Goal: Contribute content: Contribute content

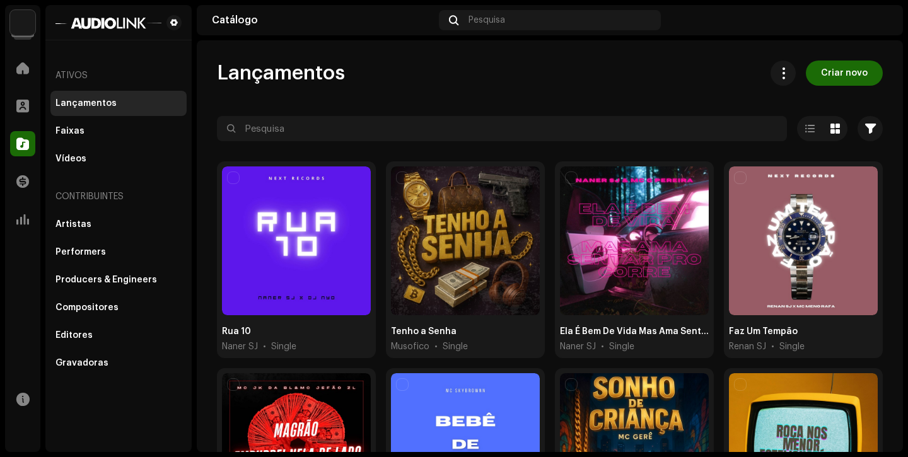
click at [476, 126] on input "text" at bounding box center [502, 128] width 570 height 25
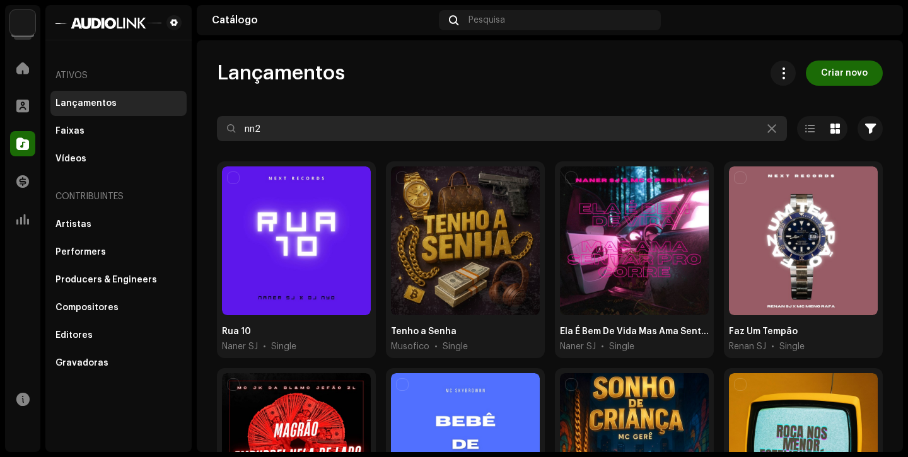
type input "nn2c"
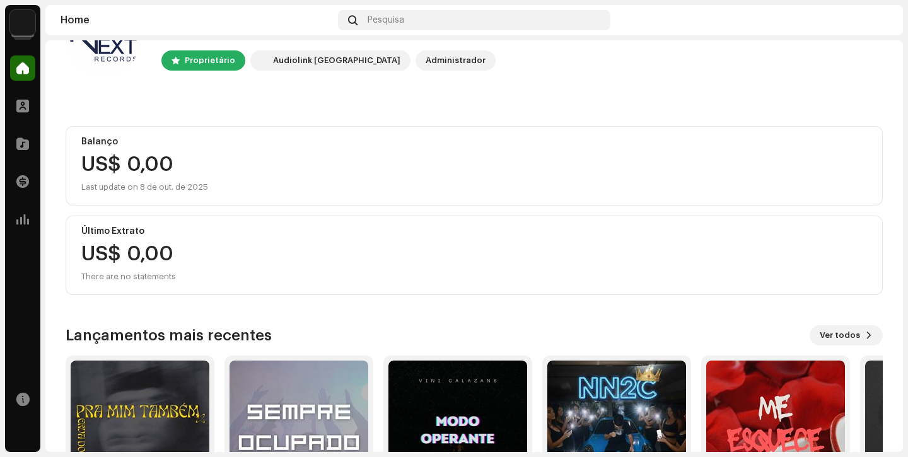
scroll to position [166, 0]
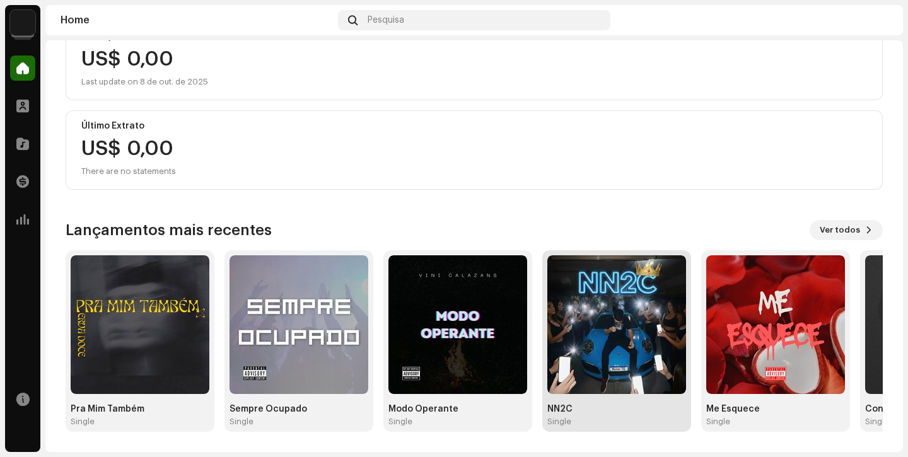
click at [660, 327] on img at bounding box center [616, 324] width 139 height 139
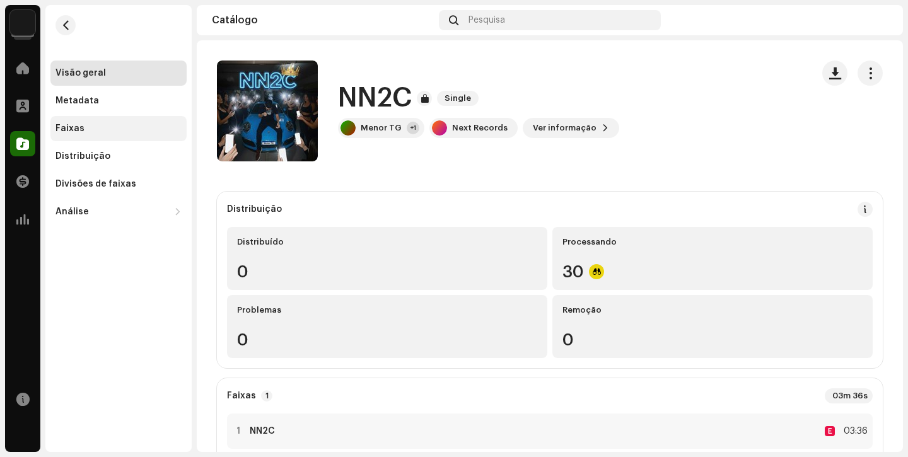
click at [102, 138] on div "Faixas" at bounding box center [118, 128] width 136 height 25
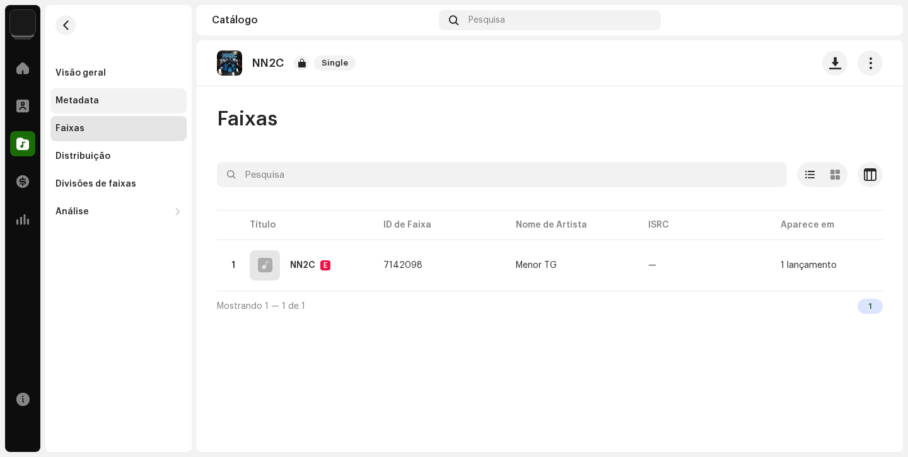
click at [125, 105] on div "Metadata" at bounding box center [119, 101] width 126 height 10
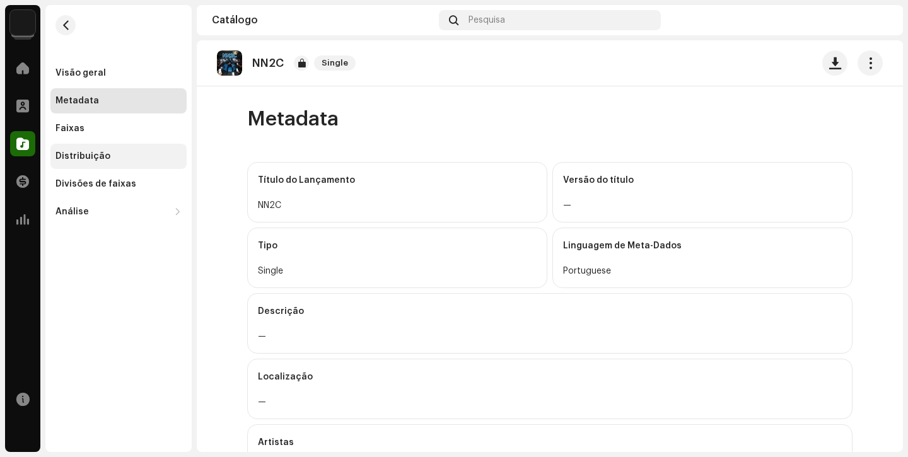
click at [105, 160] on div "Distribuição" at bounding box center [83, 156] width 55 height 10
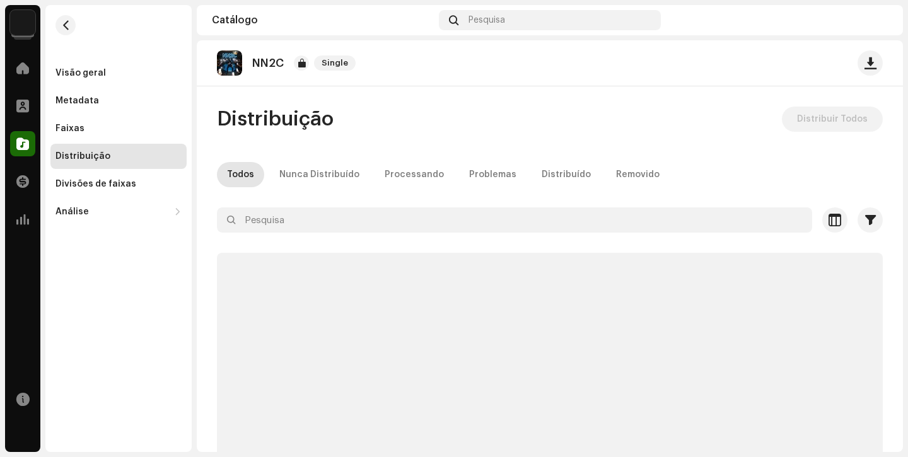
click at [105, 160] on div "Distribuição" at bounding box center [83, 156] width 55 height 10
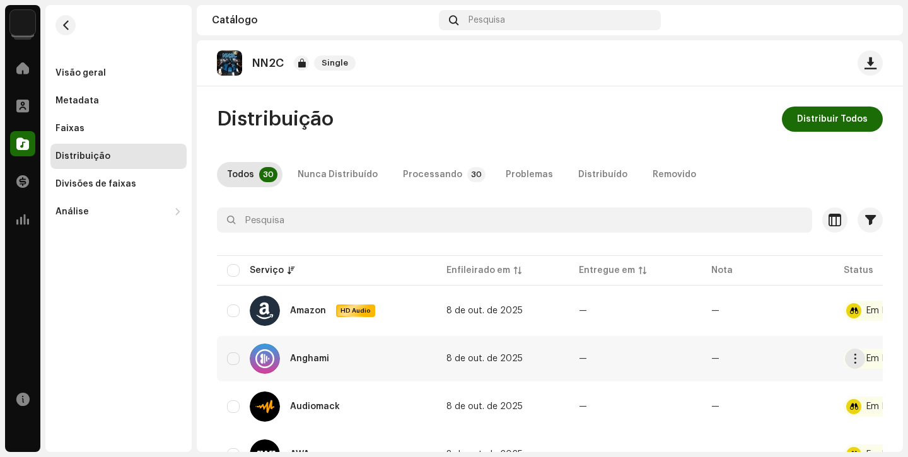
scroll to position [0, 84]
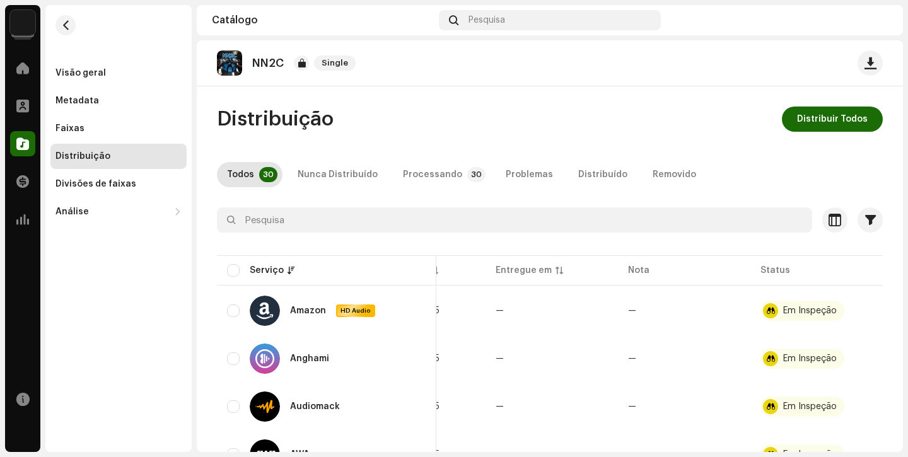
click at [693, 233] on div at bounding box center [550, 243] width 666 height 20
click at [65, 30] on button "button" at bounding box center [66, 25] width 20 height 20
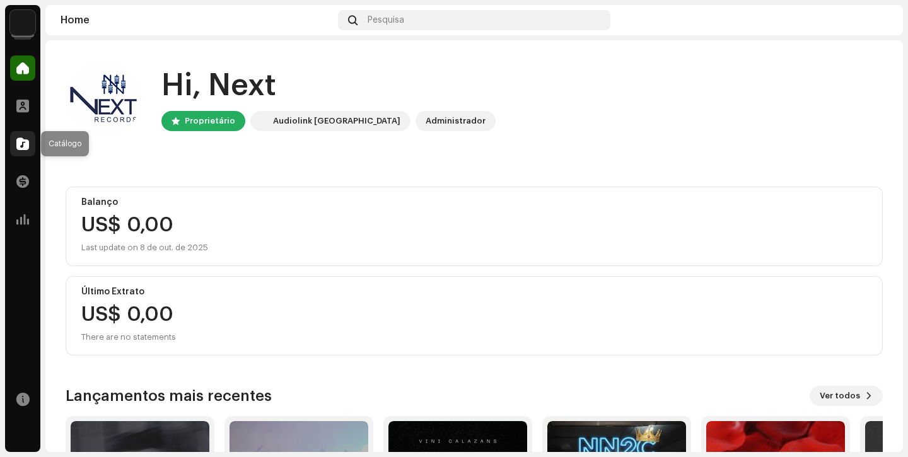
click at [13, 138] on div at bounding box center [22, 143] width 25 height 25
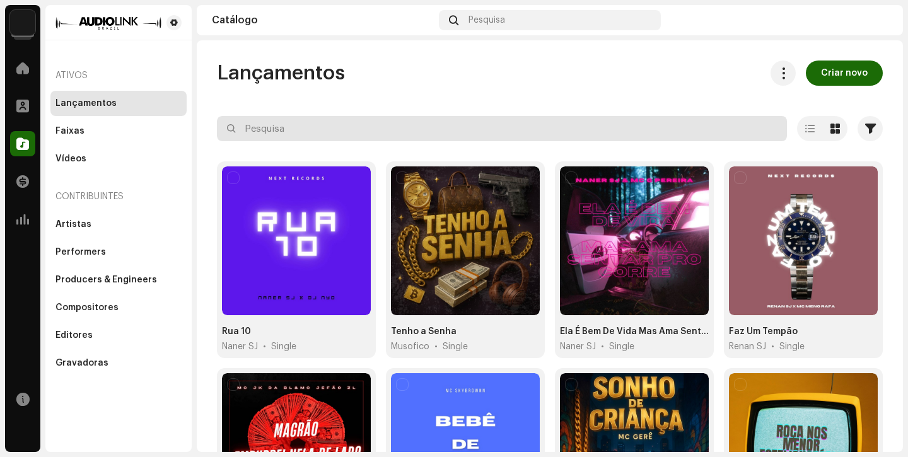
click at [287, 133] on input "text" at bounding box center [502, 128] width 570 height 25
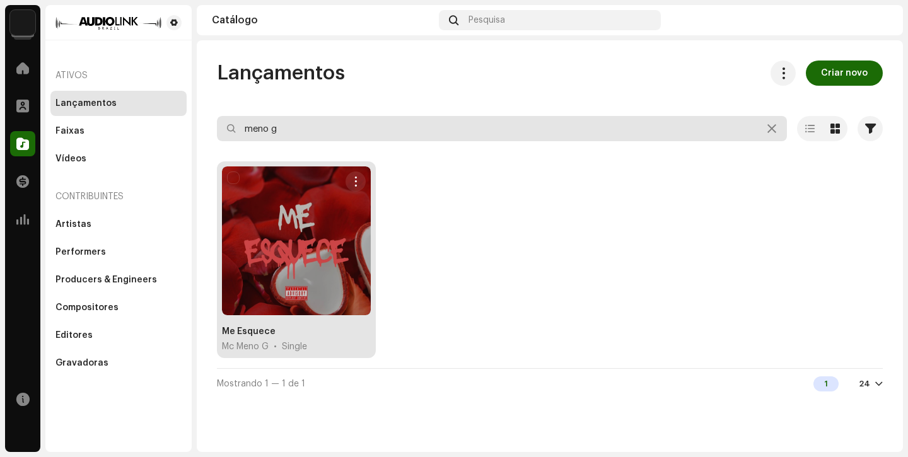
type input "meno g"
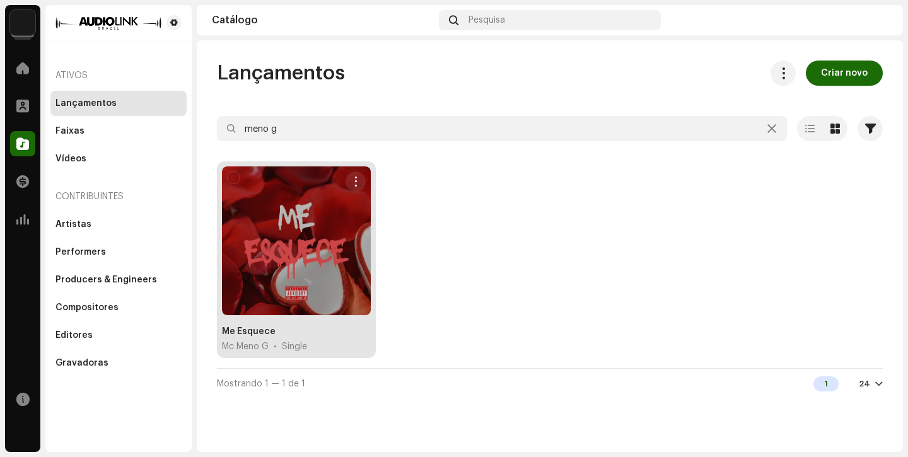
click at [309, 248] on div at bounding box center [296, 241] width 149 height 149
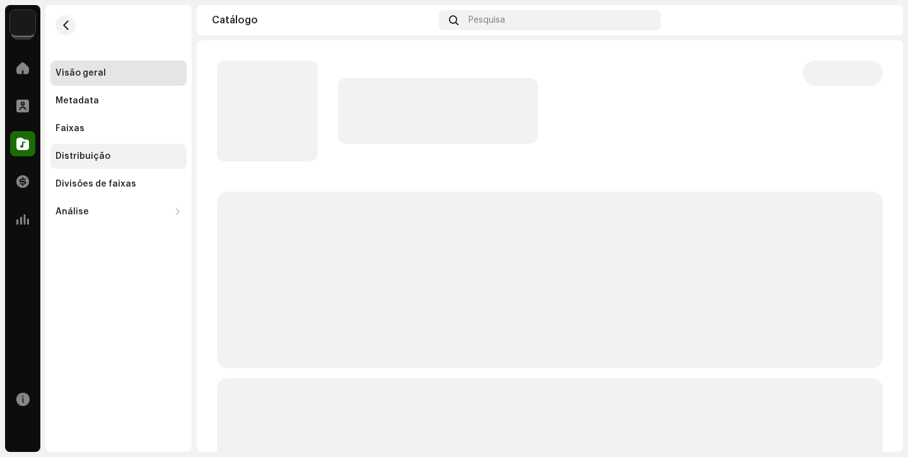
click at [89, 160] on div "Distribuição" at bounding box center [83, 156] width 55 height 10
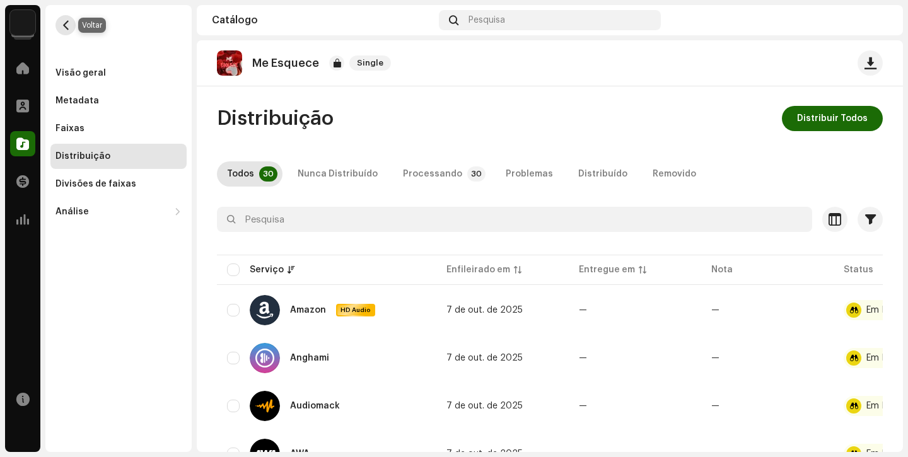
click at [62, 20] on button "button" at bounding box center [66, 25] width 20 height 20
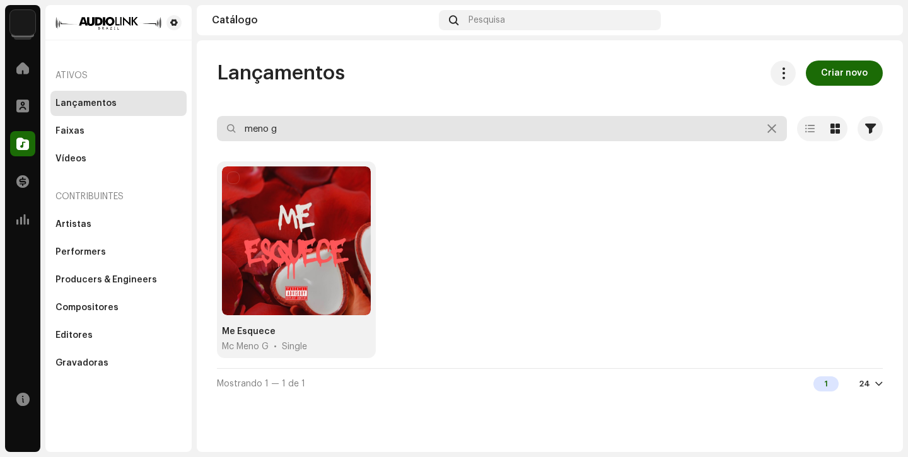
drag, startPoint x: 307, startPoint y: 121, endPoint x: 124, endPoint y: 118, distance: 182.9
click at [129, 118] on div "Next Records Home Perfil Catálogo Transações Análise Recursos Ativos Lançamento…" at bounding box center [454, 228] width 908 height 457
drag, startPoint x: 401, startPoint y: 129, endPoint x: 52, endPoint y: 106, distance: 350.2
click at [53, 107] on div "Next Records Home Perfil Catálogo Transações Análise Recursos Ativos Lançamento…" at bounding box center [454, 228] width 908 height 457
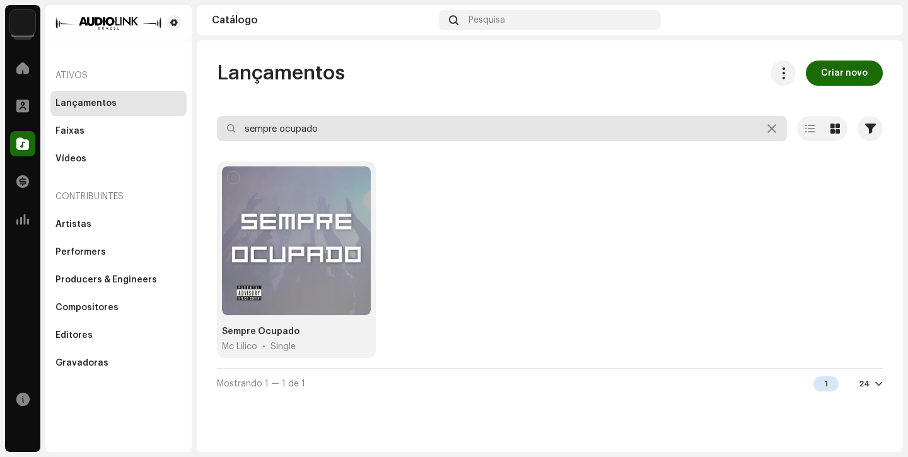
drag, startPoint x: 599, startPoint y: 126, endPoint x: 0, endPoint y: 113, distance: 598.7
click at [0, 112] on div "Next Records Home Perfil Catálogo Transações Análise Recursos Ativos Lançamento…" at bounding box center [454, 228] width 908 height 457
type input "sempre ocupado"
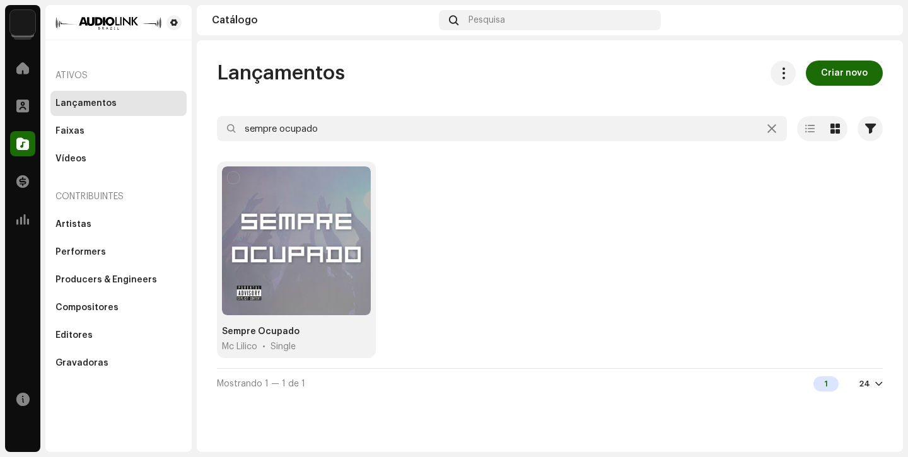
click at [601, 142] on div at bounding box center [550, 151] width 666 height 20
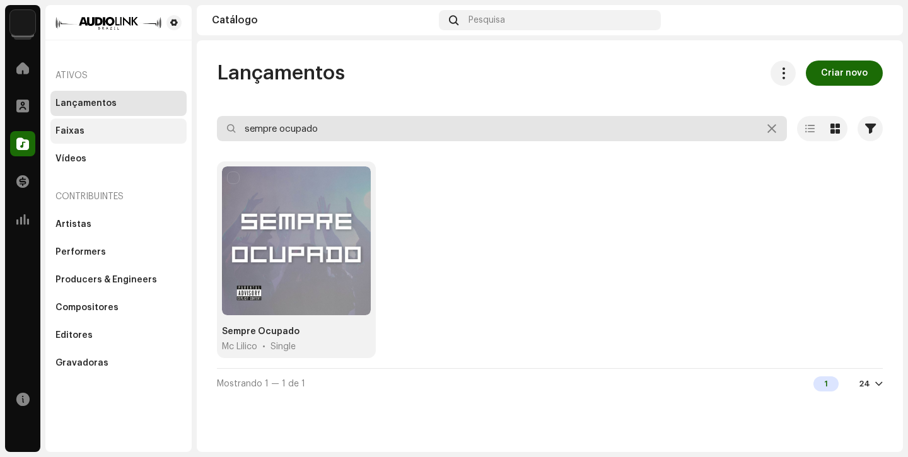
drag, startPoint x: 608, startPoint y: 123, endPoint x: 149, endPoint y: 125, distance: 458.5
click at [163, 122] on div "Next Records Home Perfil Catálogo Transações Análise Recursos Ativos Lançamento…" at bounding box center [454, 228] width 908 height 457
drag, startPoint x: 348, startPoint y: 134, endPoint x: 21, endPoint y: 83, distance: 330.8
click at [29, 81] on div "Next Records Home Perfil Catálogo Transações Análise Recursos Ativos Lançamento…" at bounding box center [454, 228] width 908 height 457
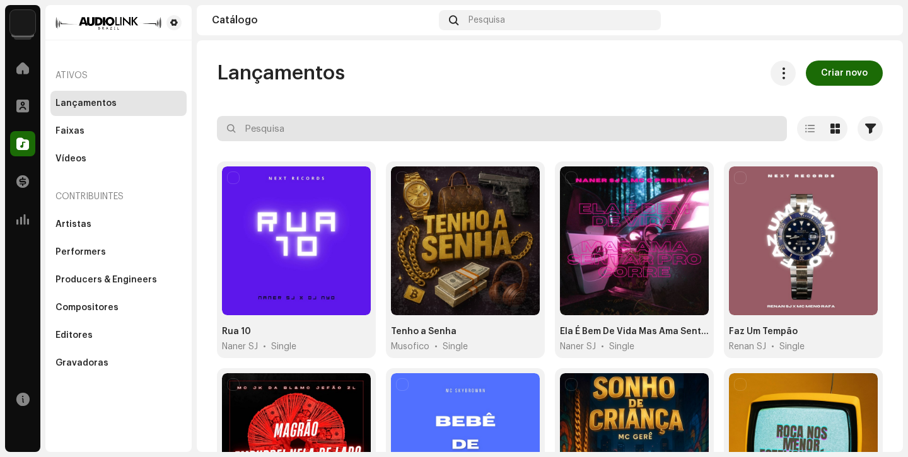
click at [640, 135] on input "text" at bounding box center [502, 128] width 570 height 25
click at [733, 137] on input "text" at bounding box center [502, 128] width 570 height 25
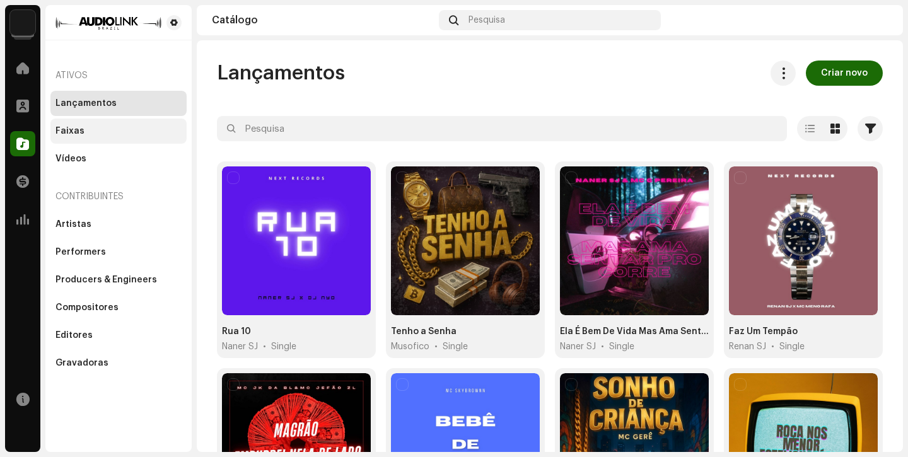
click at [102, 128] on div "Faixas" at bounding box center [119, 131] width 126 height 10
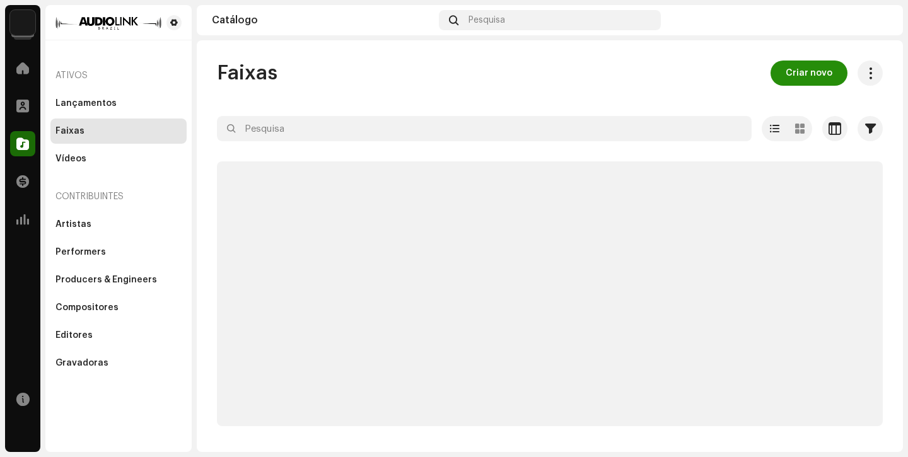
click at [818, 79] on span "Criar novo" at bounding box center [809, 73] width 47 height 25
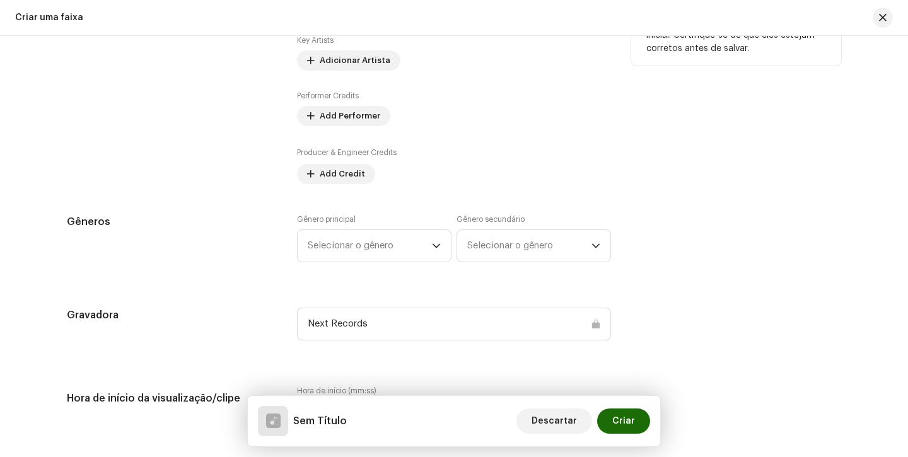
scroll to position [161, 0]
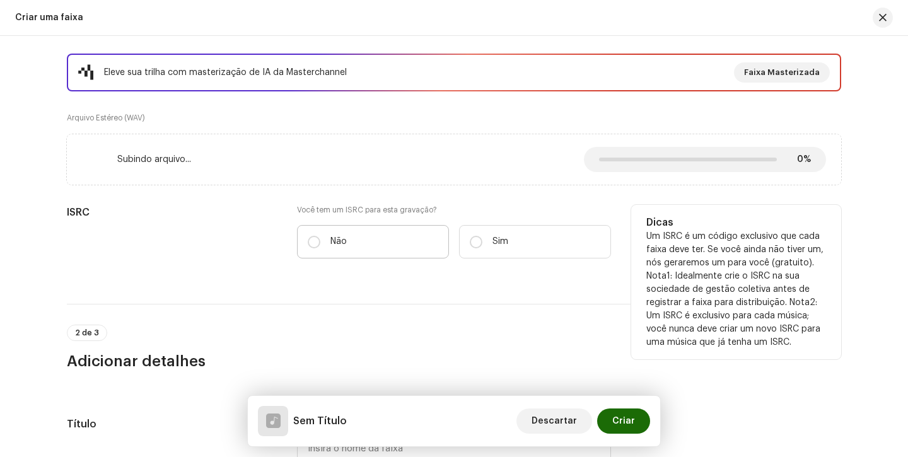
click at [327, 238] on label "Não" at bounding box center [373, 241] width 152 height 33
click at [320, 238] on input "Não" at bounding box center [314, 242] width 13 height 13
radio input "true"
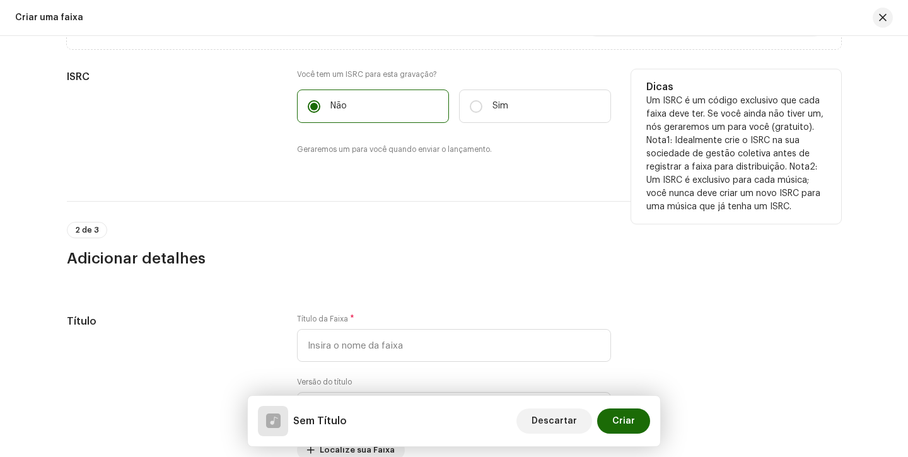
scroll to position [393, 0]
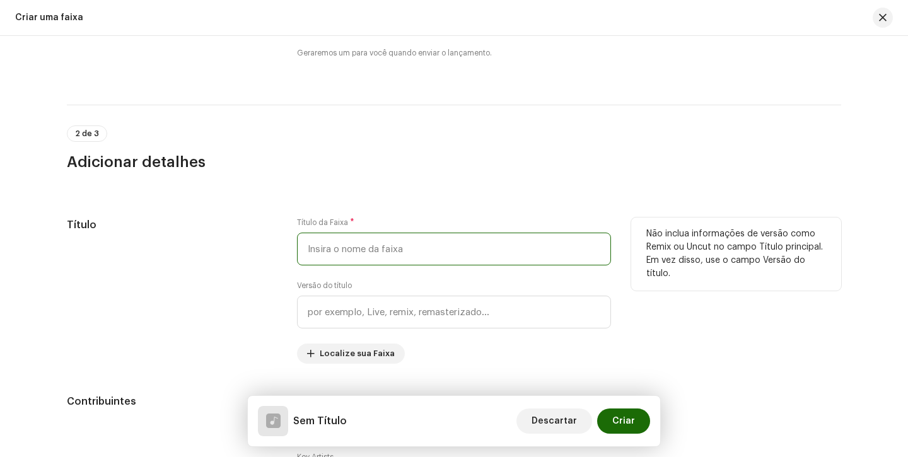
click at [359, 250] on input "text" at bounding box center [454, 249] width 314 height 33
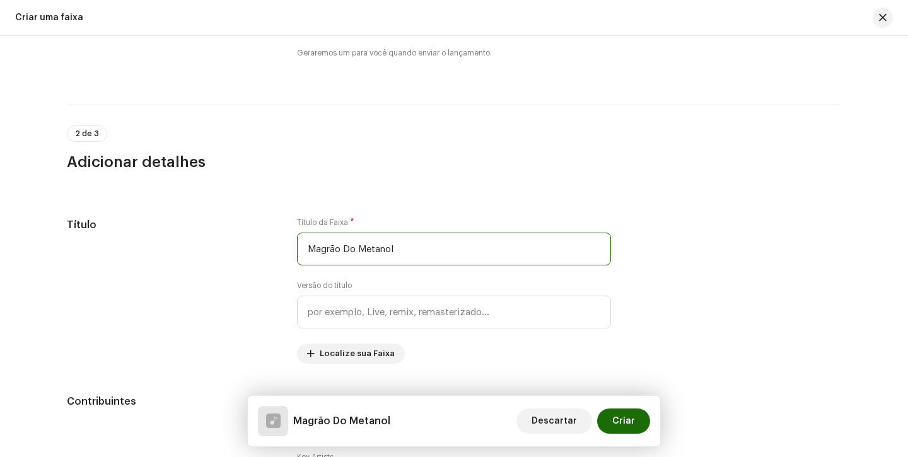
type input "Magrão Do Metanol"
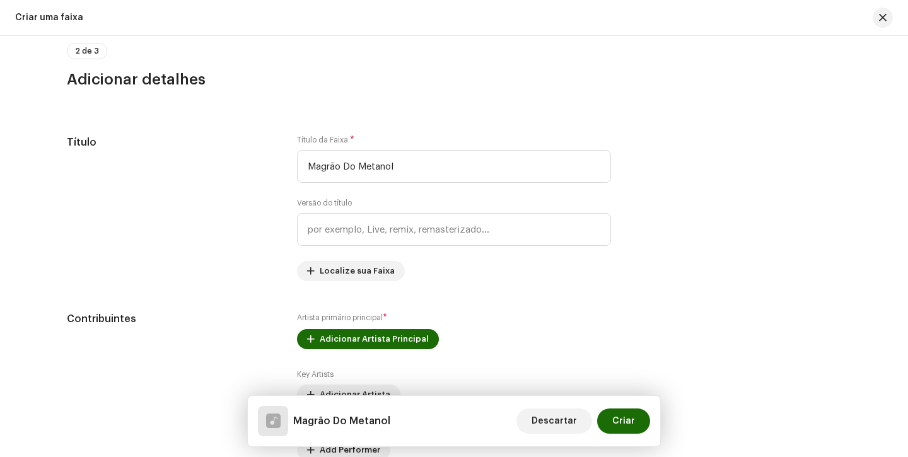
scroll to position [513, 0]
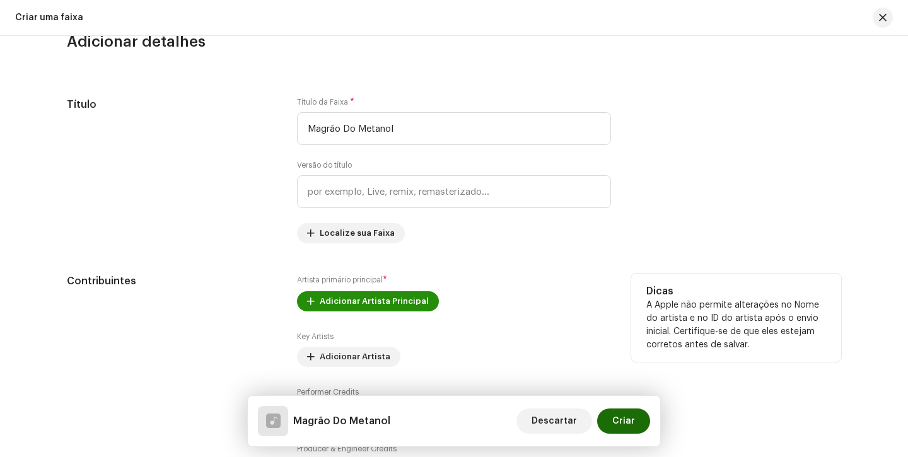
click at [359, 298] on span "Adicionar Artista Principal" at bounding box center [374, 301] width 109 height 25
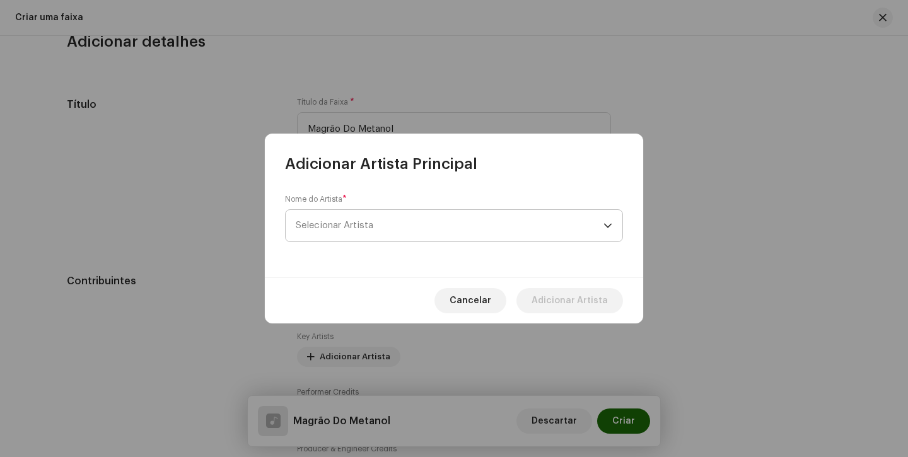
click at [357, 233] on span "Selecionar Artista" at bounding box center [450, 226] width 308 height 32
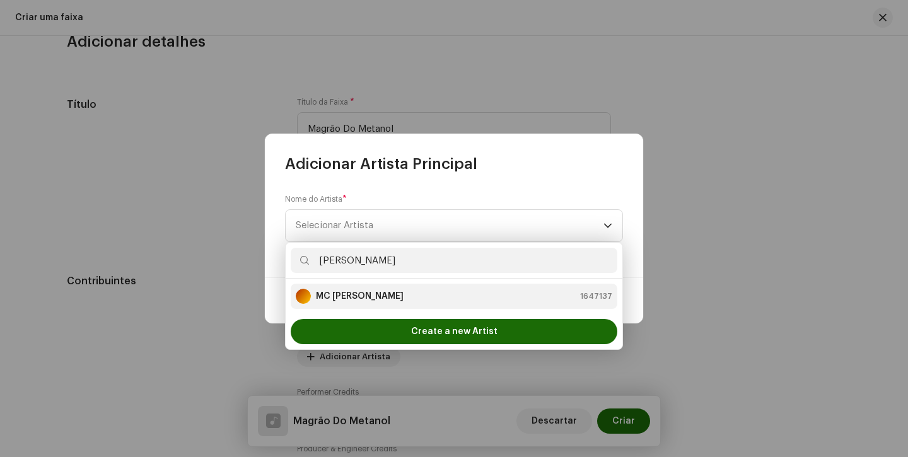
type input "[PERSON_NAME]"
click at [350, 289] on div "MC [PERSON_NAME]" at bounding box center [350, 296] width 108 height 15
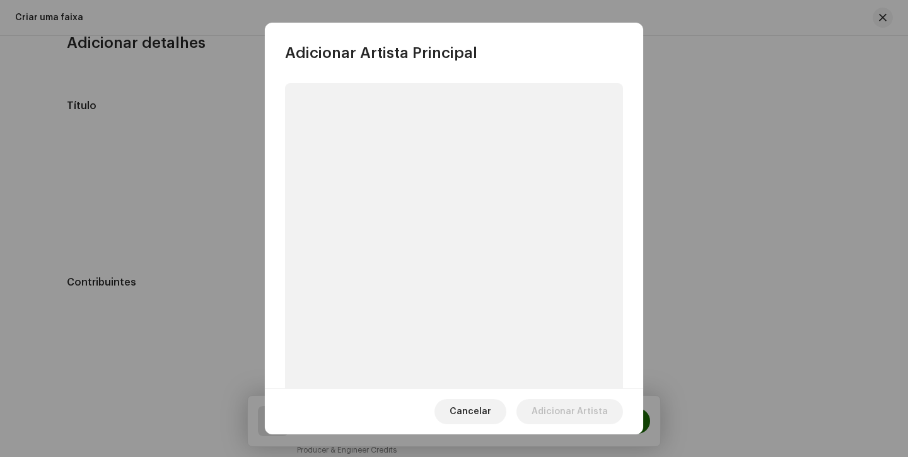
scroll to position [515, 0]
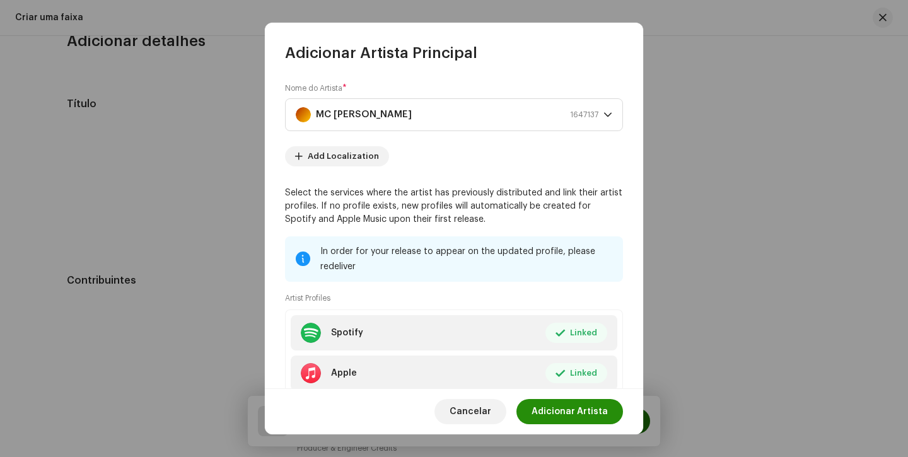
click at [568, 411] on span "Adicionar Artista" at bounding box center [570, 411] width 76 height 25
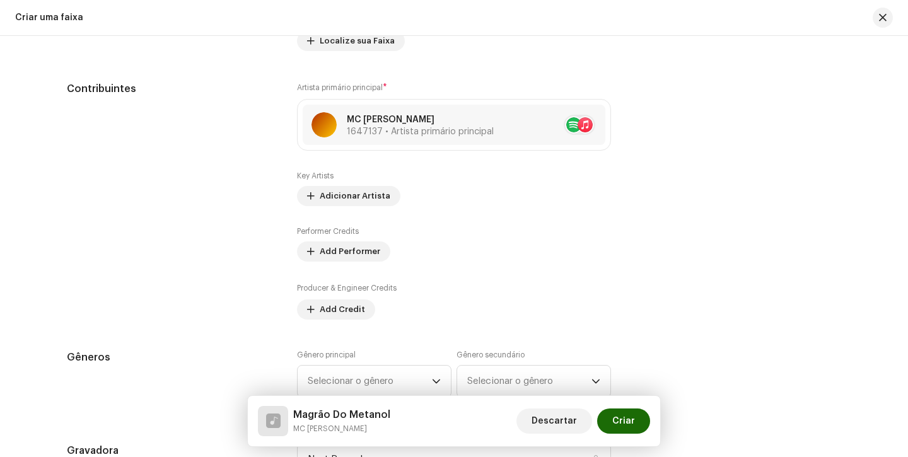
scroll to position [670, 0]
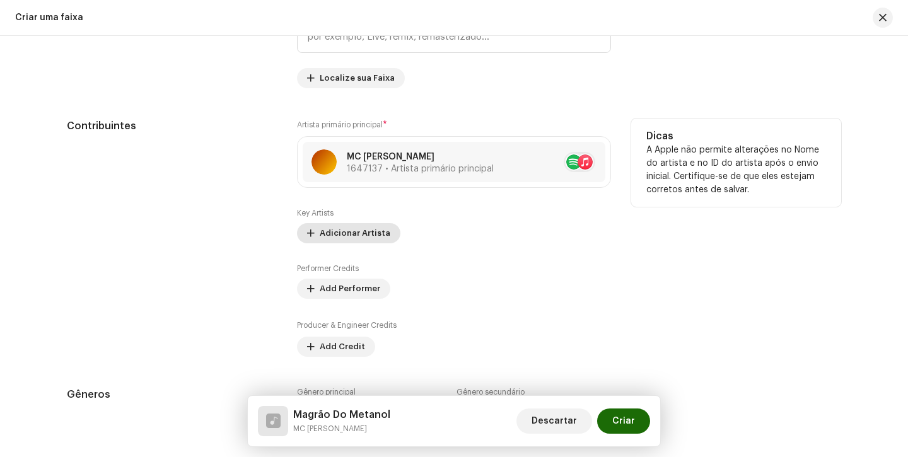
click at [348, 226] on span "Adicionar Artista" at bounding box center [355, 233] width 71 height 25
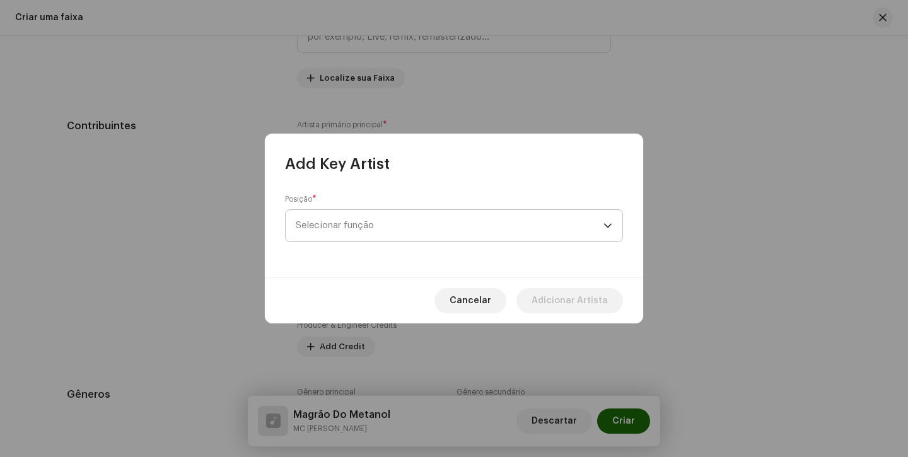
click at [377, 219] on span "Selecionar função" at bounding box center [450, 226] width 308 height 32
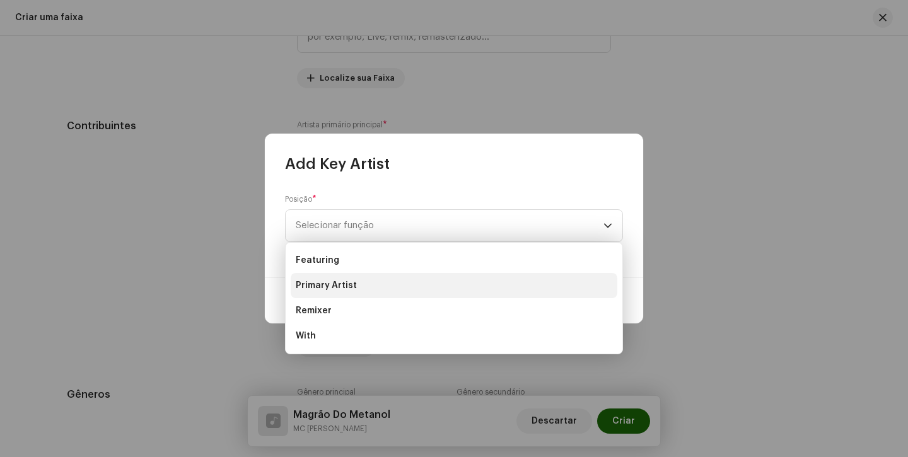
click at [348, 288] on span "Primary Artist" at bounding box center [326, 285] width 61 height 13
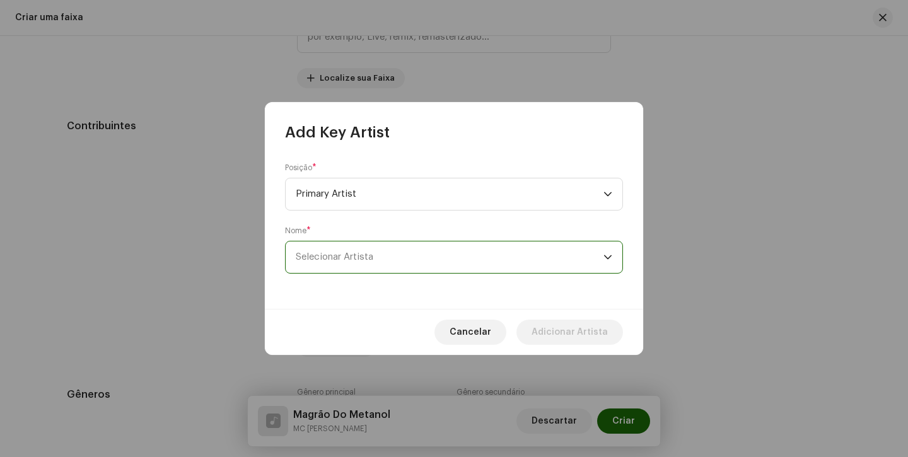
click at [353, 266] on span "Selecionar Artista" at bounding box center [450, 258] width 308 height 32
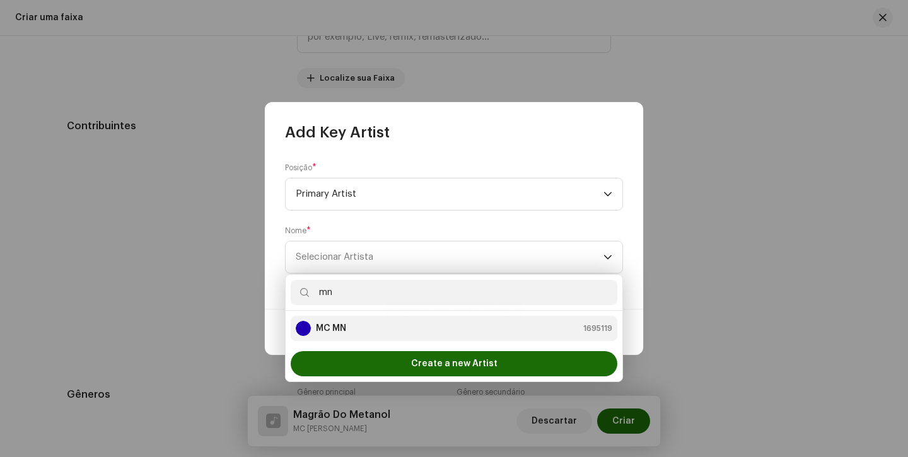
type input "mn"
click at [345, 327] on strong "MC MN" at bounding box center [331, 328] width 30 height 13
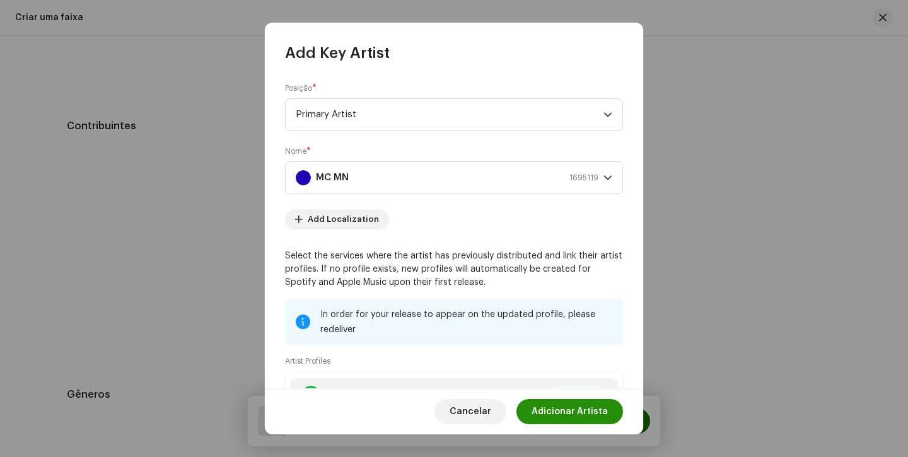
click at [561, 419] on span "Adicionar Artista" at bounding box center [570, 411] width 76 height 25
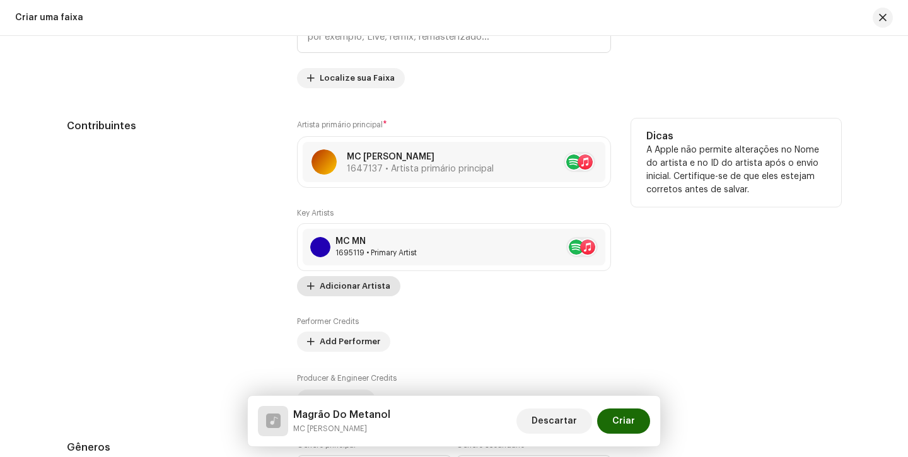
click at [329, 296] on span "Adicionar Artista" at bounding box center [355, 286] width 71 height 25
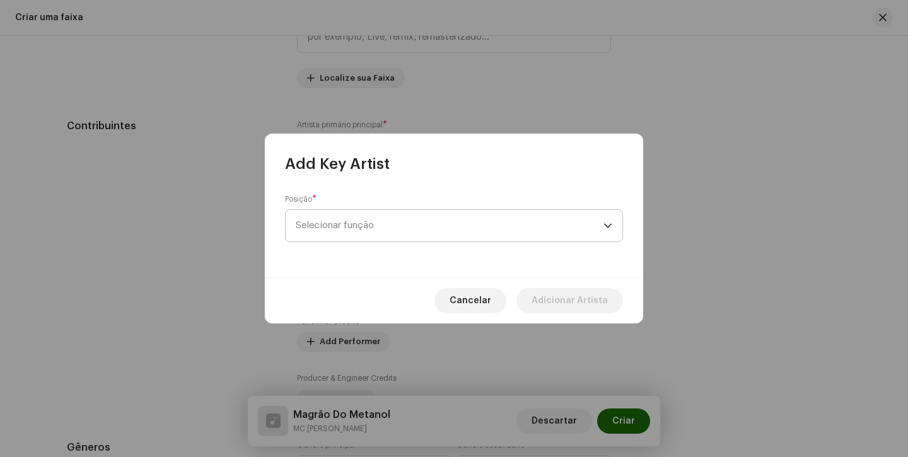
click at [394, 228] on span "Selecionar função" at bounding box center [450, 226] width 308 height 32
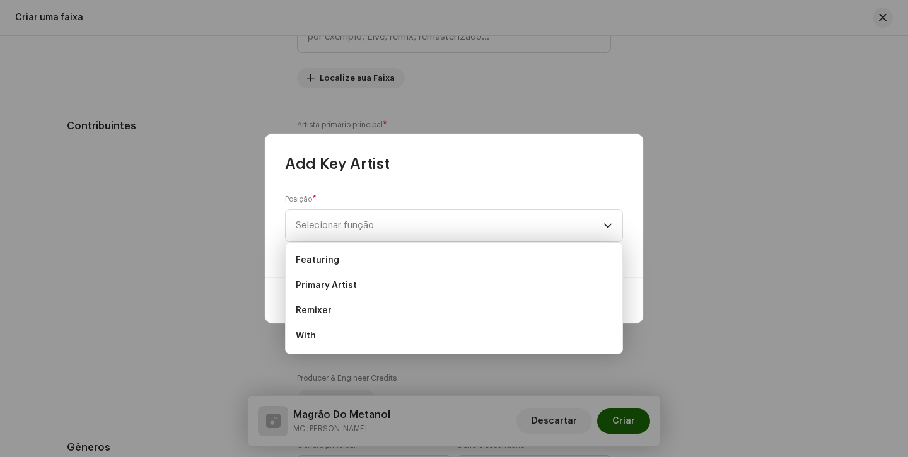
click at [407, 195] on div "Posição * Selecionar função" at bounding box center [454, 218] width 338 height 48
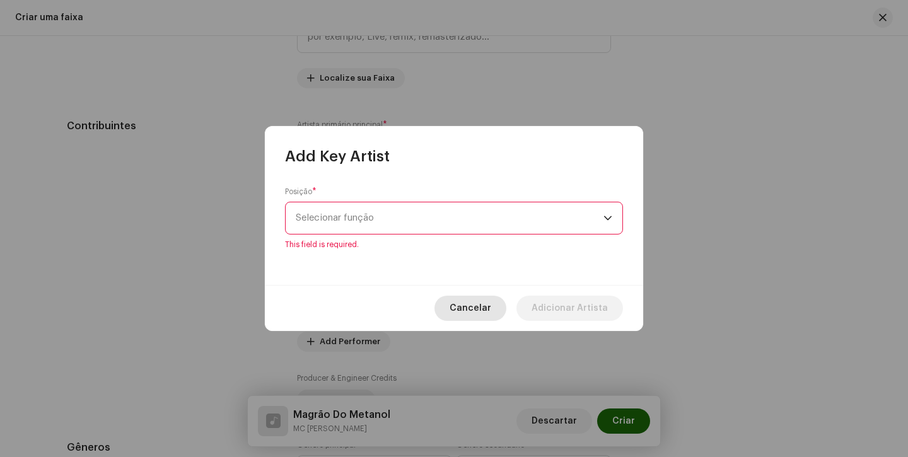
click at [471, 303] on span "Cancelar" at bounding box center [471, 308] width 42 height 25
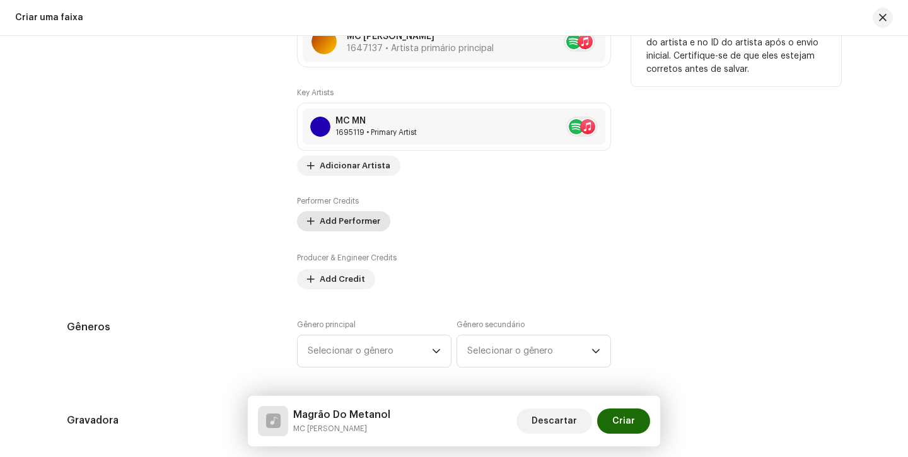
scroll to position [811, 0]
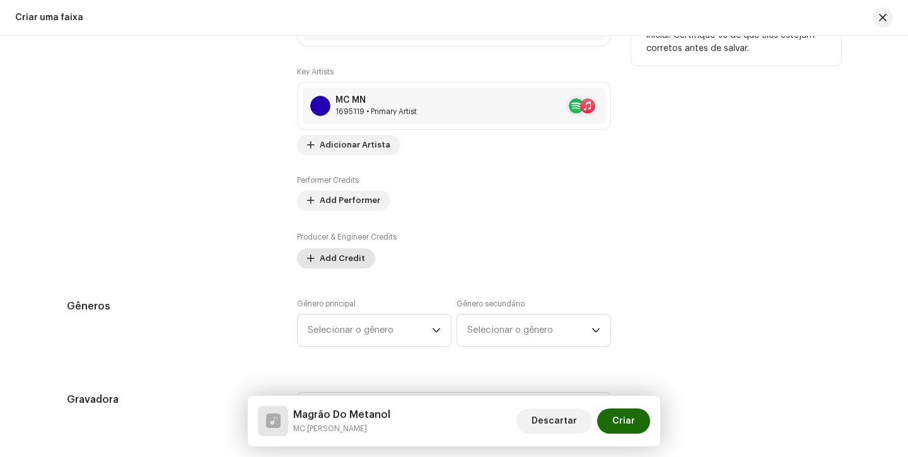
click at [337, 263] on span "Add Credit" at bounding box center [342, 258] width 45 height 25
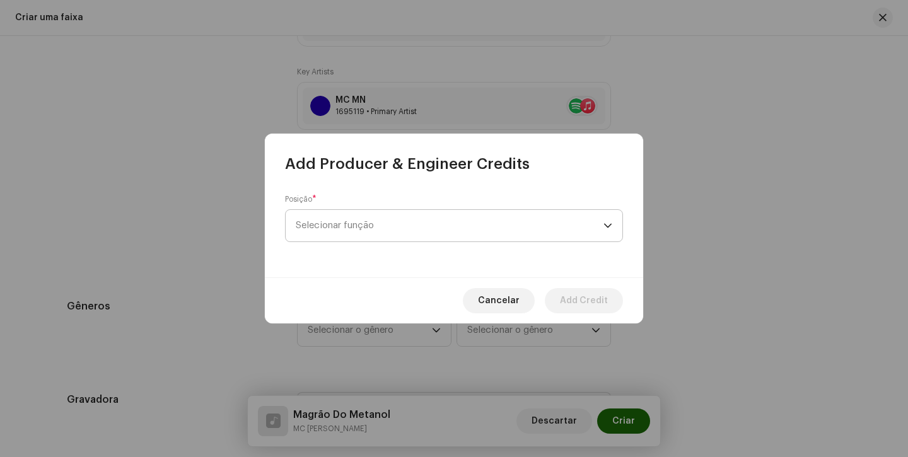
click at [370, 236] on span "Selecionar função" at bounding box center [450, 226] width 308 height 32
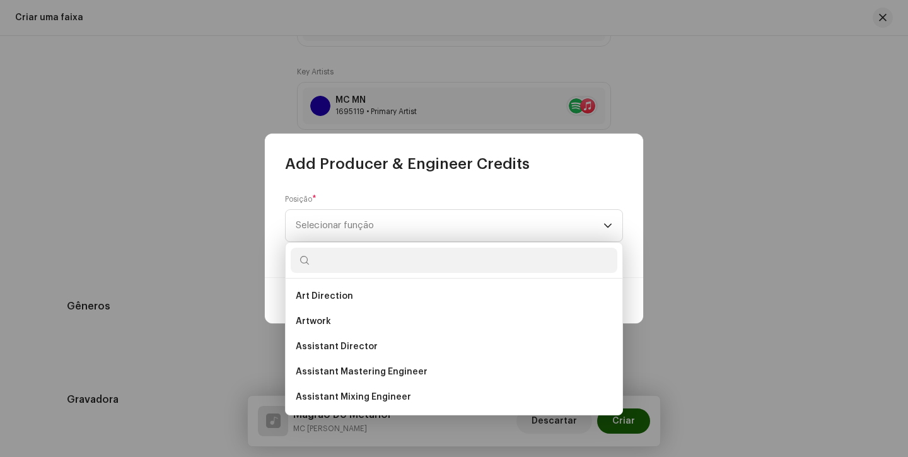
click at [640, 296] on div "Cancelar Add Credit" at bounding box center [454, 301] width 378 height 46
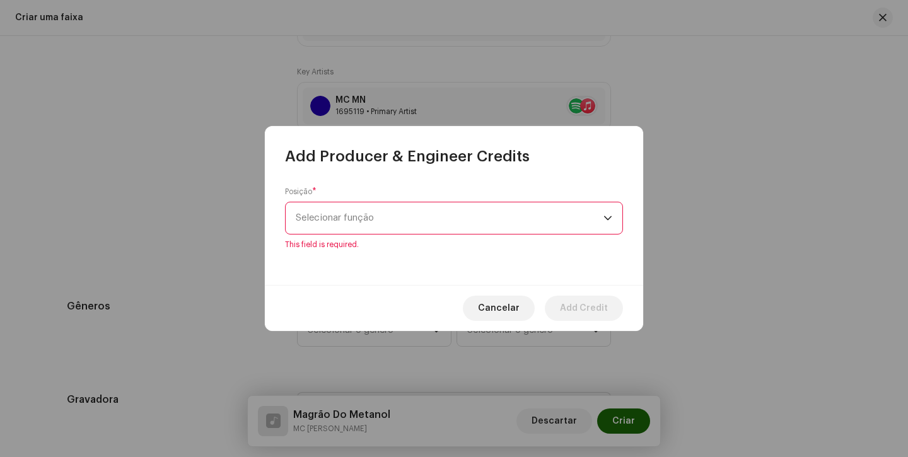
click at [504, 310] on span "Cancelar" at bounding box center [499, 308] width 42 height 25
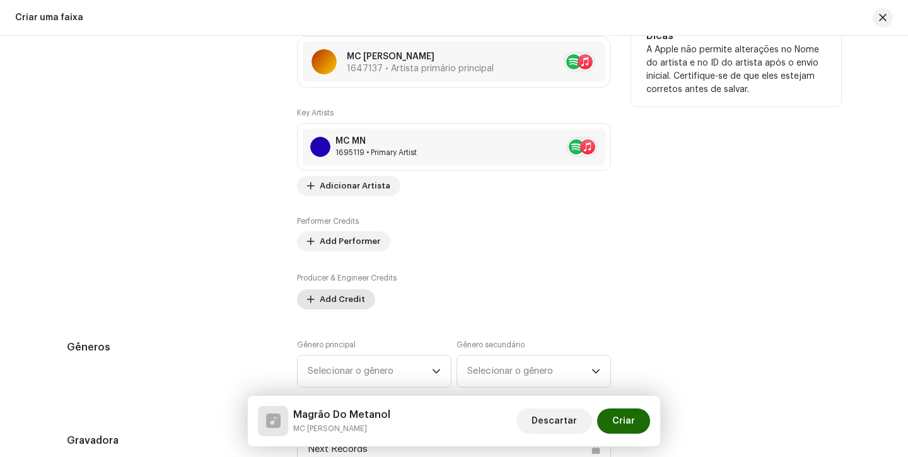
scroll to position [773, 0]
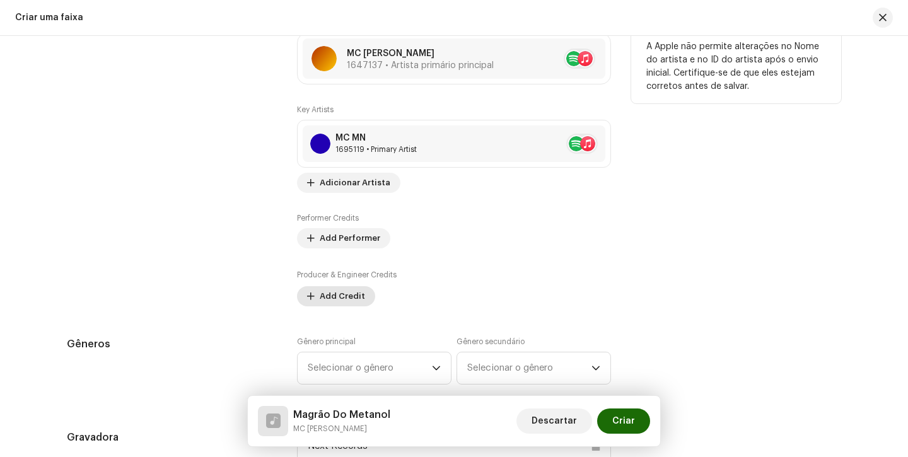
click at [330, 305] on span "Add Credit" at bounding box center [342, 296] width 45 height 25
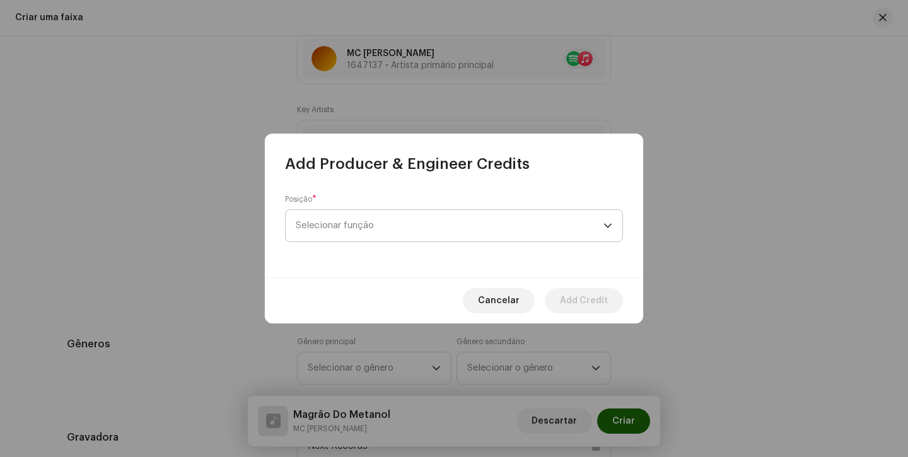
click at [390, 220] on span "Selecionar função" at bounding box center [450, 226] width 308 height 32
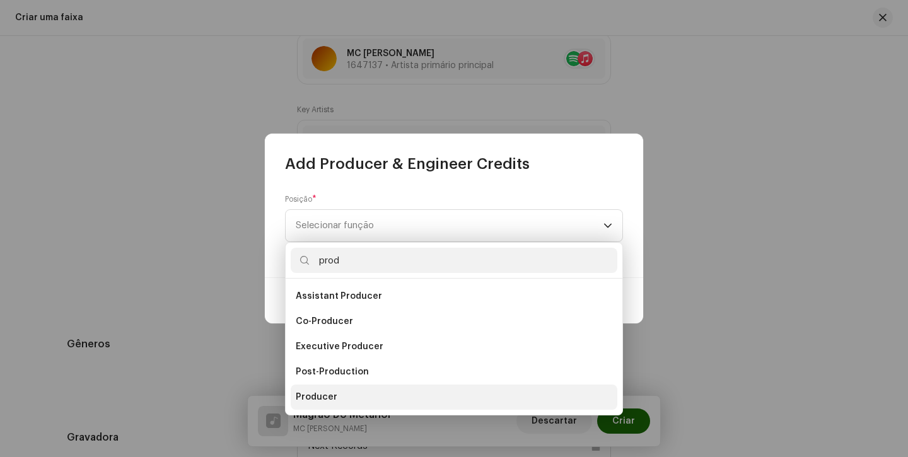
type input "prod"
click at [360, 391] on li "Producer" at bounding box center [454, 397] width 327 height 25
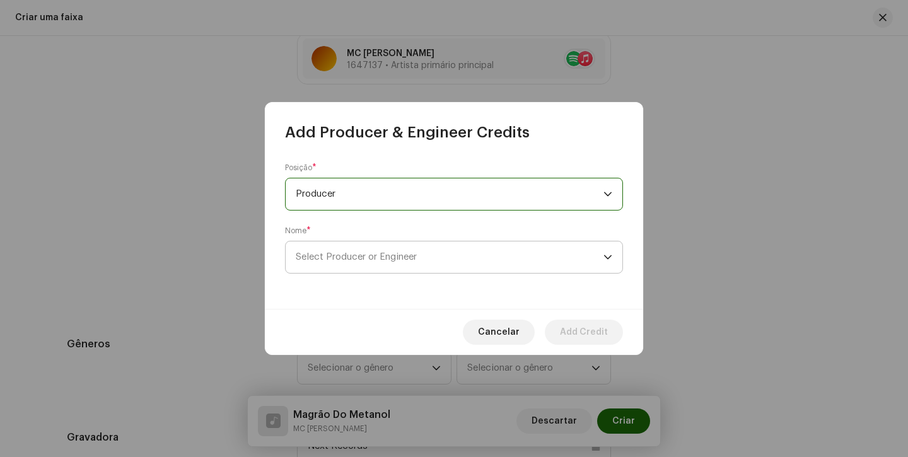
click at [497, 252] on span "Select Producer or Engineer" at bounding box center [450, 258] width 308 height 32
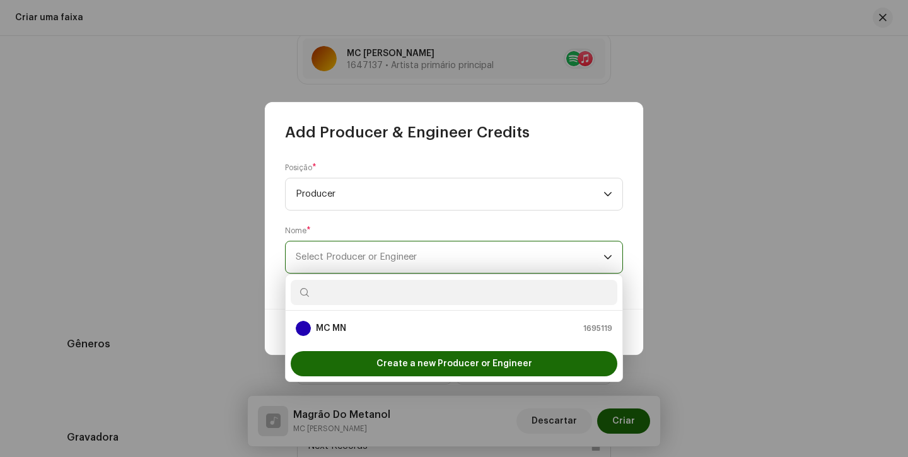
click at [470, 260] on span "Select Producer or Engineer" at bounding box center [450, 258] width 308 height 32
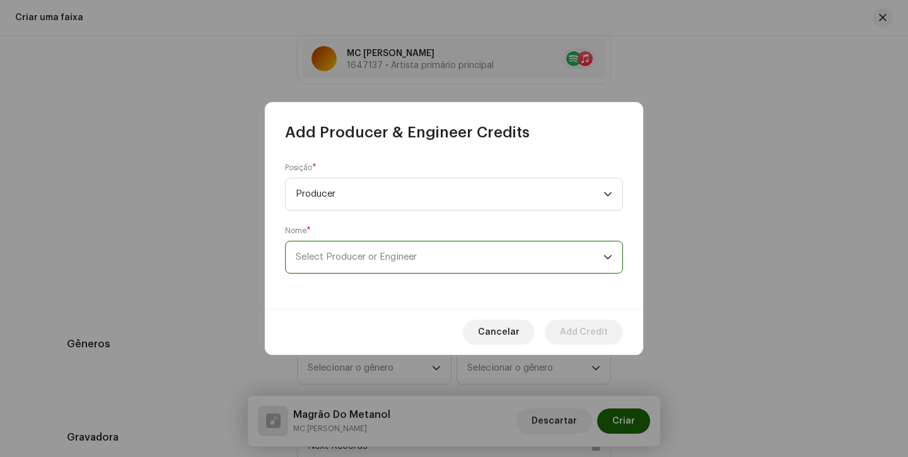
click at [453, 261] on span "Select Producer or Engineer" at bounding box center [450, 258] width 308 height 32
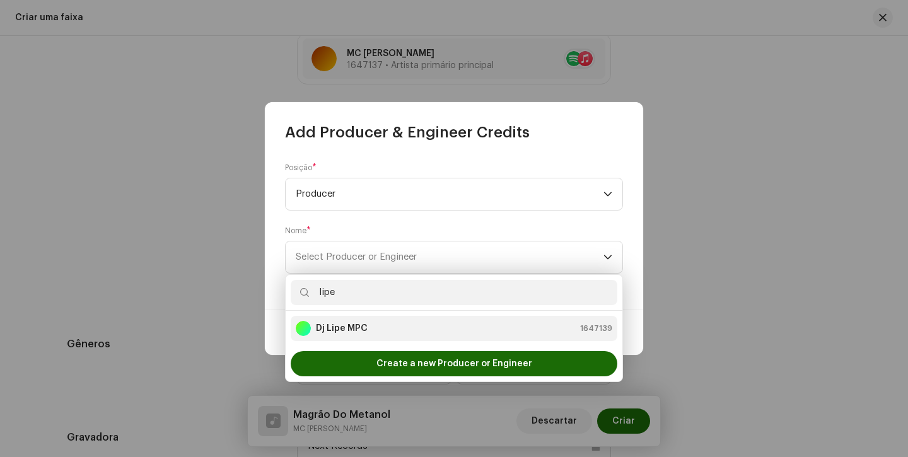
type input "lipe"
click at [428, 327] on div "Dj Lipe MPC 1647139" at bounding box center [454, 328] width 317 height 15
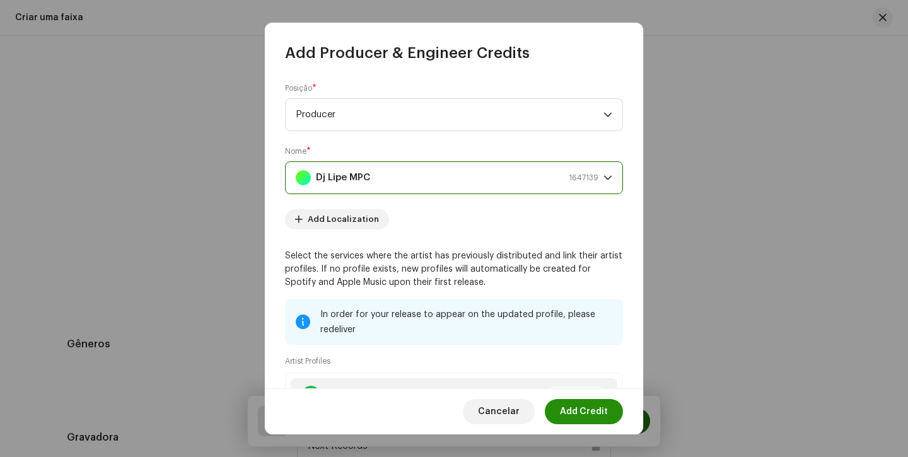
click at [599, 411] on span "Add Credit" at bounding box center [584, 411] width 48 height 25
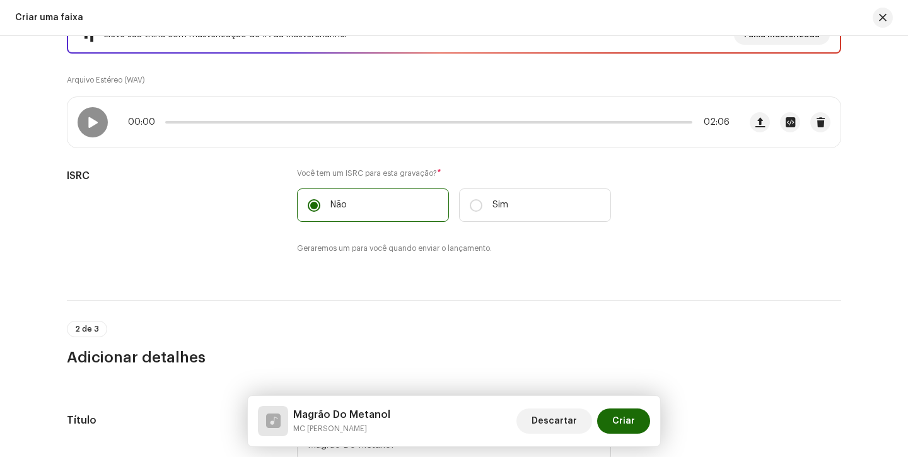
scroll to position [190, 0]
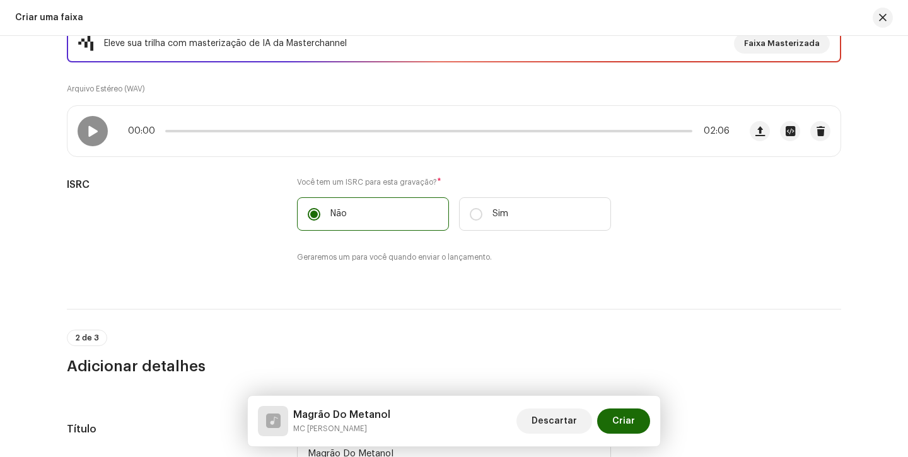
click at [92, 131] on span at bounding box center [92, 131] width 11 height 10
drag, startPoint x: 213, startPoint y: 130, endPoint x: 146, endPoint y: 121, distance: 67.4
click at [146, 121] on div "00:06 02:06" at bounding box center [403, 131] width 672 height 50
click at [91, 131] on span at bounding box center [92, 131] width 11 height 10
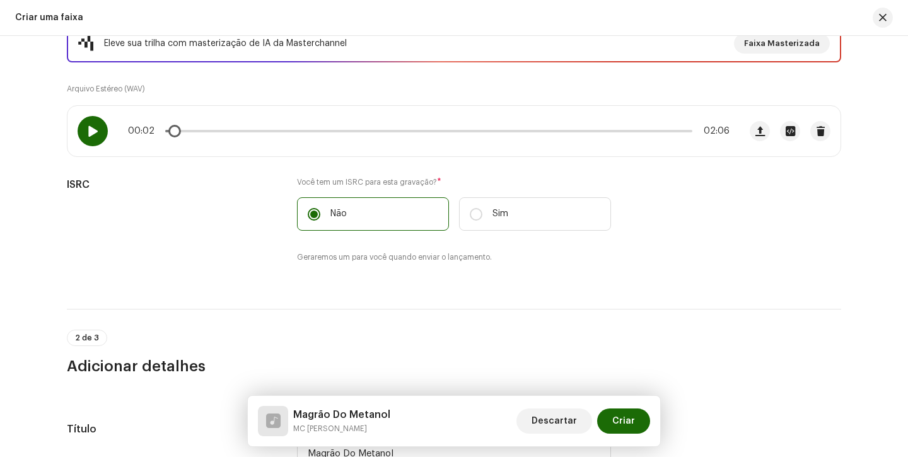
click at [91, 130] on span at bounding box center [92, 131] width 11 height 10
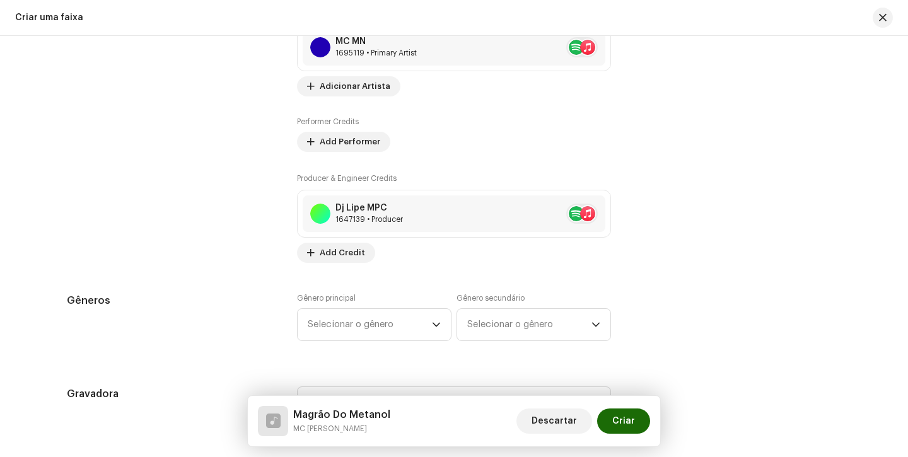
scroll to position [891, 0]
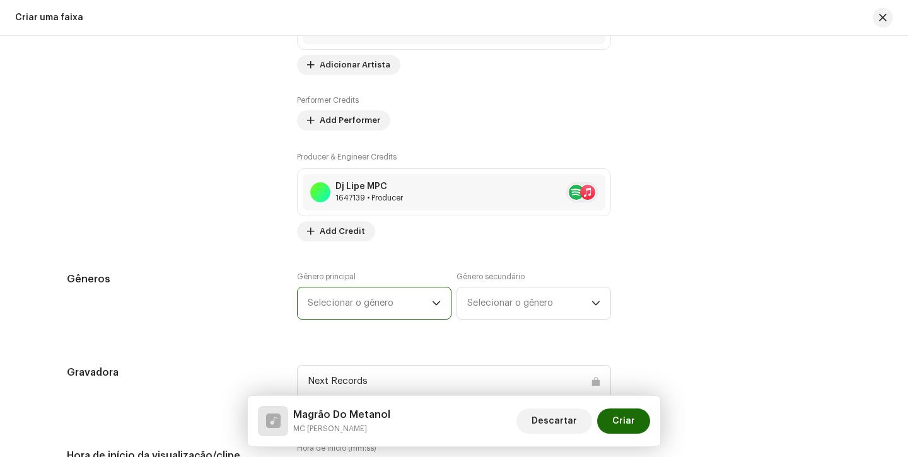
click at [349, 310] on span "Selecionar o gênero" at bounding box center [370, 304] width 124 height 32
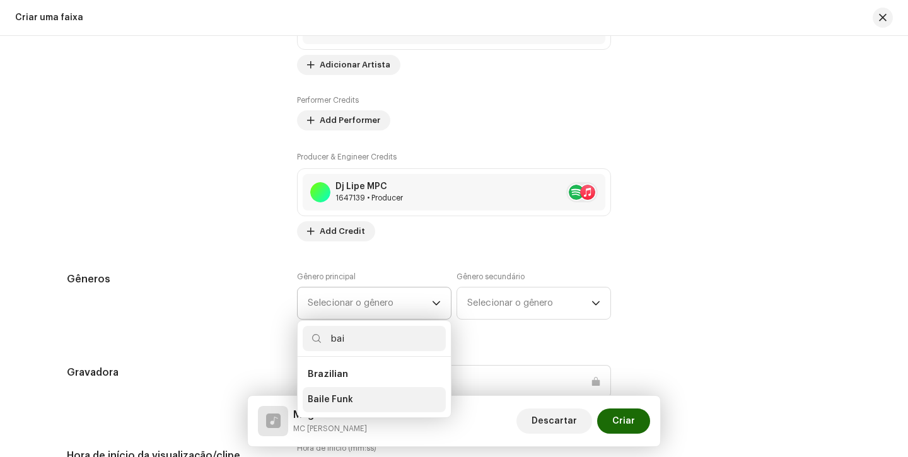
type input "bai"
click at [337, 406] on span "Baile Funk" at bounding box center [330, 400] width 45 height 13
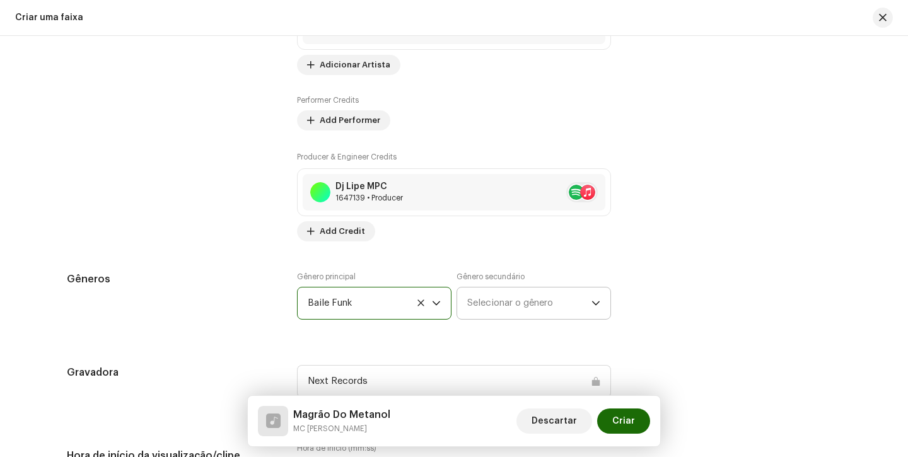
click at [509, 300] on span "Selecionar o gênero" at bounding box center [529, 304] width 124 height 32
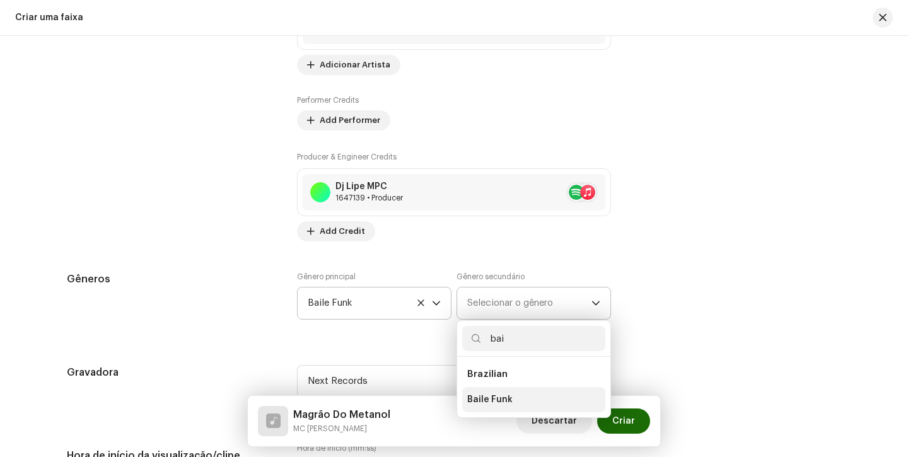
type input "bai"
click at [494, 392] on li "Baile Funk" at bounding box center [533, 399] width 143 height 25
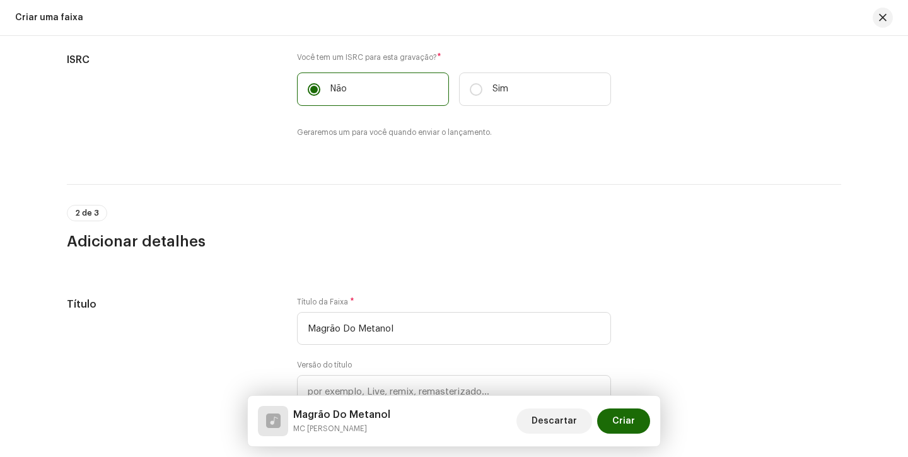
scroll to position [242, 0]
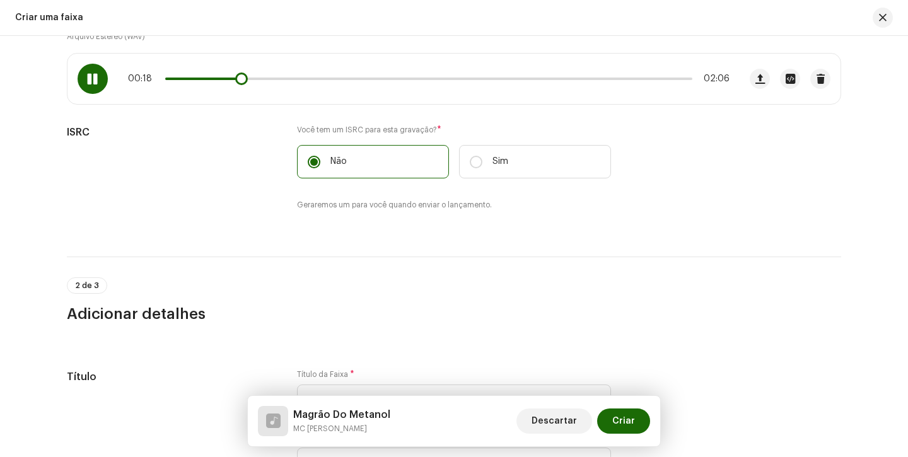
click at [94, 74] on span at bounding box center [92, 79] width 11 height 10
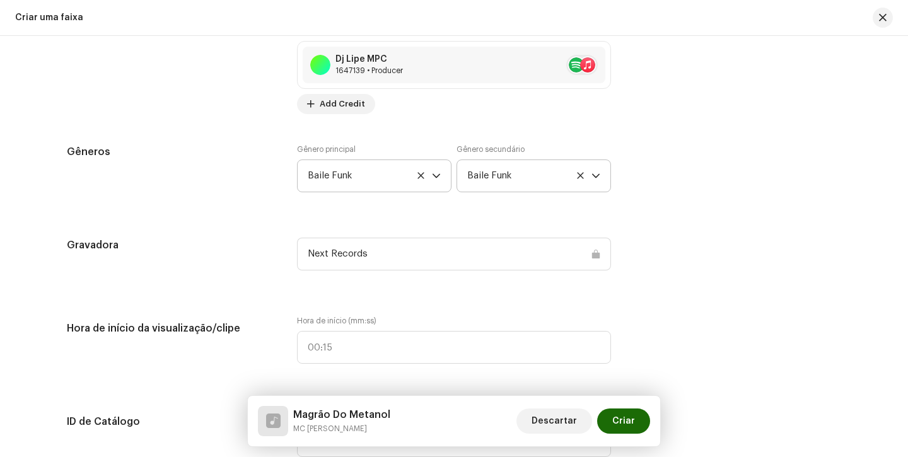
scroll to position [1052, 0]
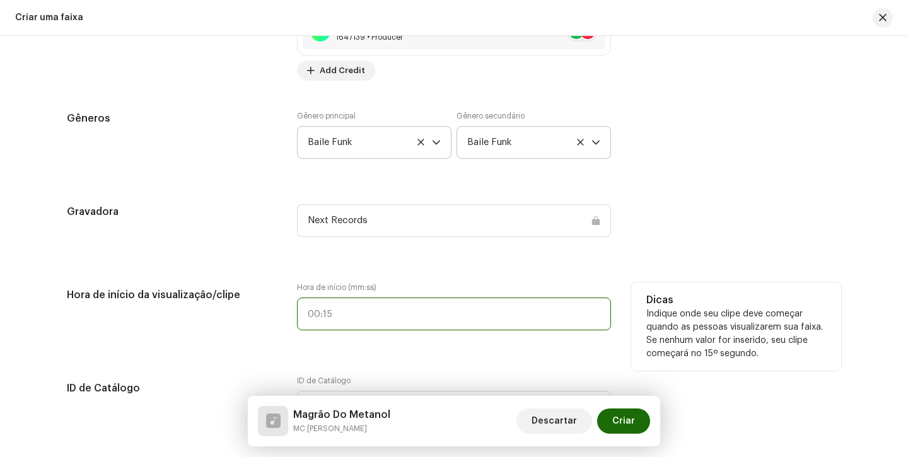
type input ":"
click at [301, 310] on input ":" at bounding box center [454, 314] width 314 height 33
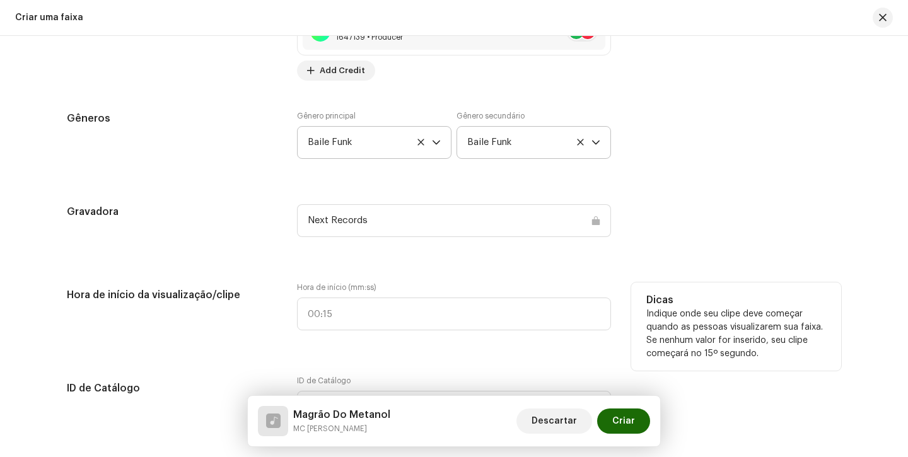
click at [271, 322] on div "Hora de início da visualização/clipe" at bounding box center [172, 314] width 210 height 63
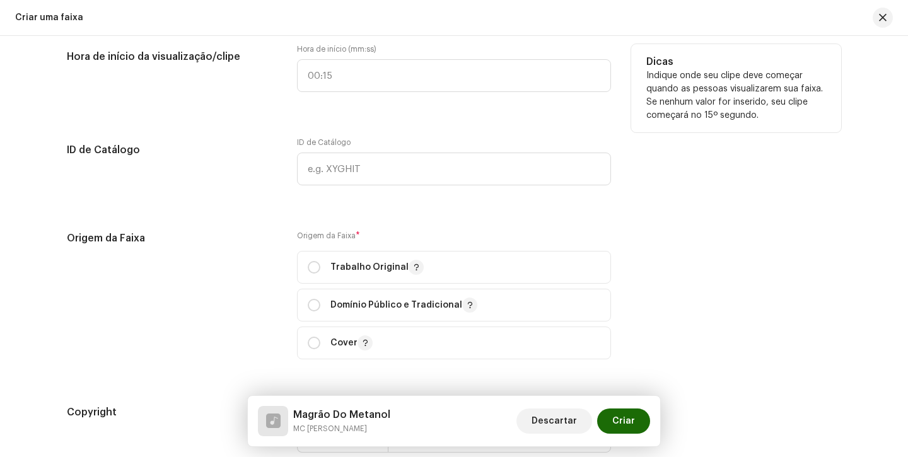
scroll to position [1319, 0]
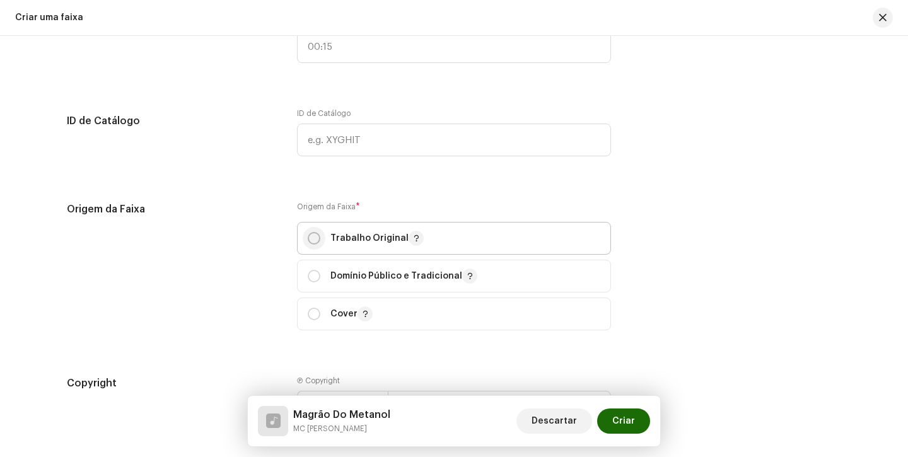
click at [314, 246] on div "Trabalho Original" at bounding box center [366, 238] width 116 height 15
radio input "true"
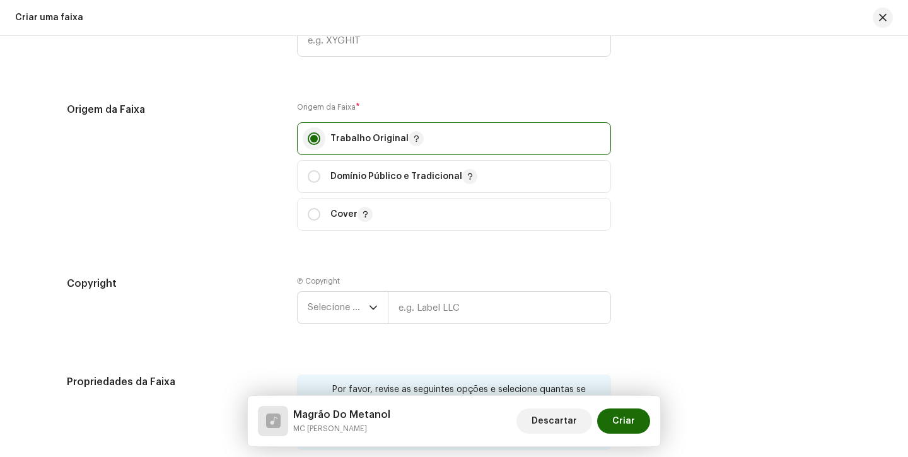
scroll to position [1511, 0]
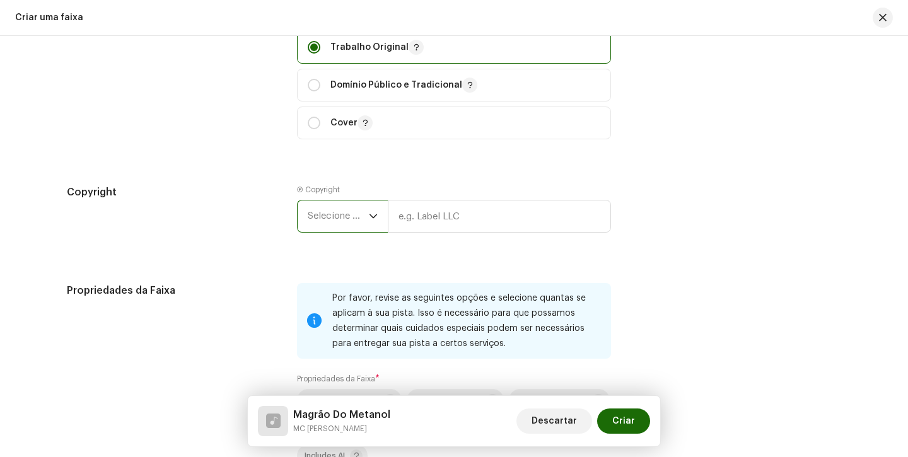
click at [325, 221] on span "Selecione o ano" at bounding box center [338, 217] width 61 height 32
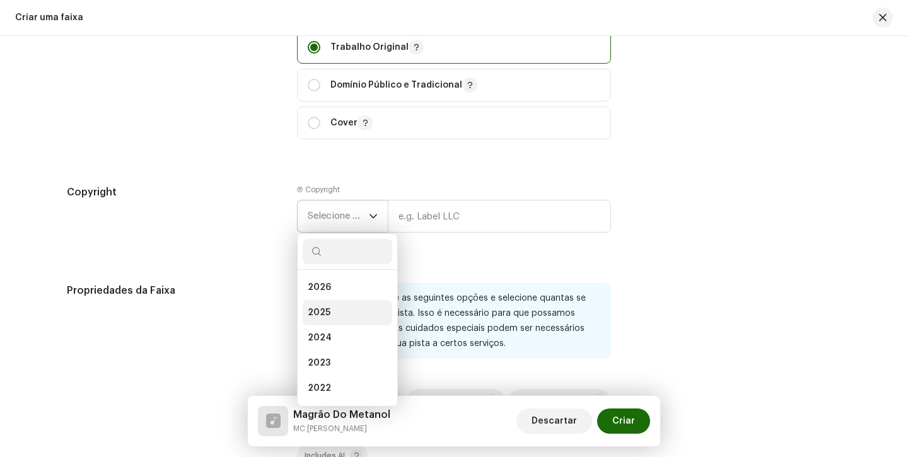
click at [325, 312] on span "2025" at bounding box center [319, 313] width 23 height 13
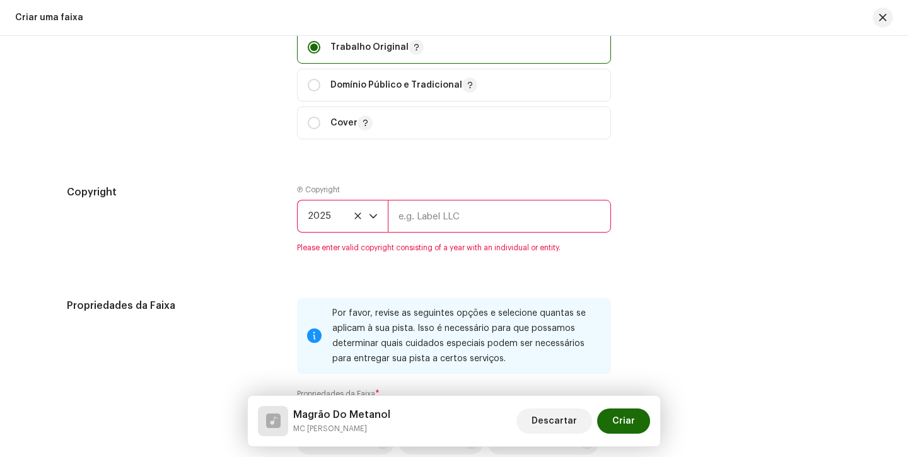
click at [458, 226] on input "text" at bounding box center [499, 216] width 223 height 33
type input "Next Records"
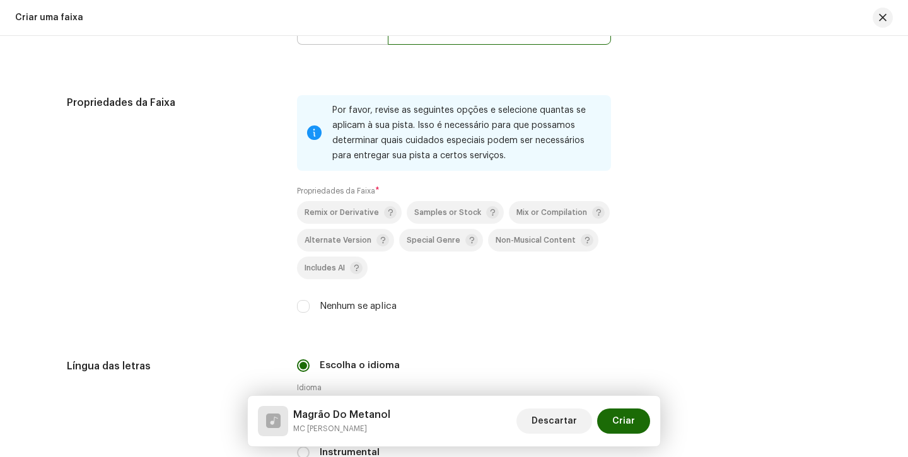
scroll to position [1773, 0]
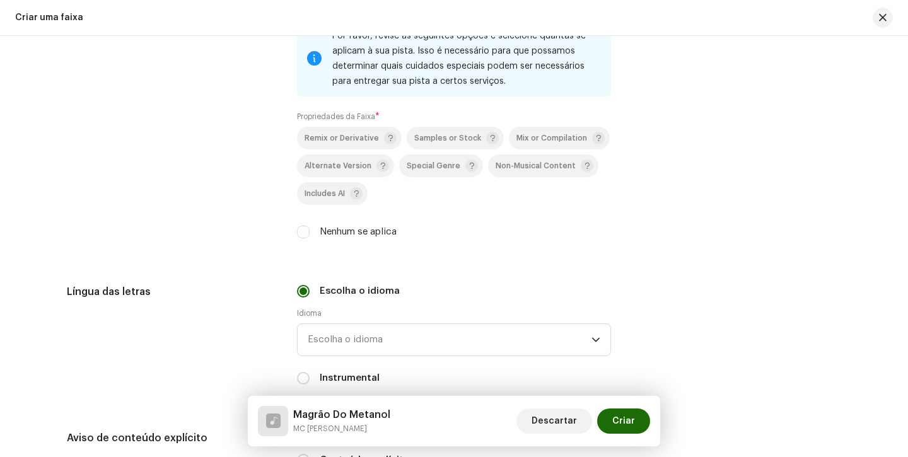
click at [308, 231] on div "Nenhum se aplica" at bounding box center [454, 232] width 314 height 14
click at [365, 341] on span "Escolha o idioma" at bounding box center [450, 340] width 284 height 32
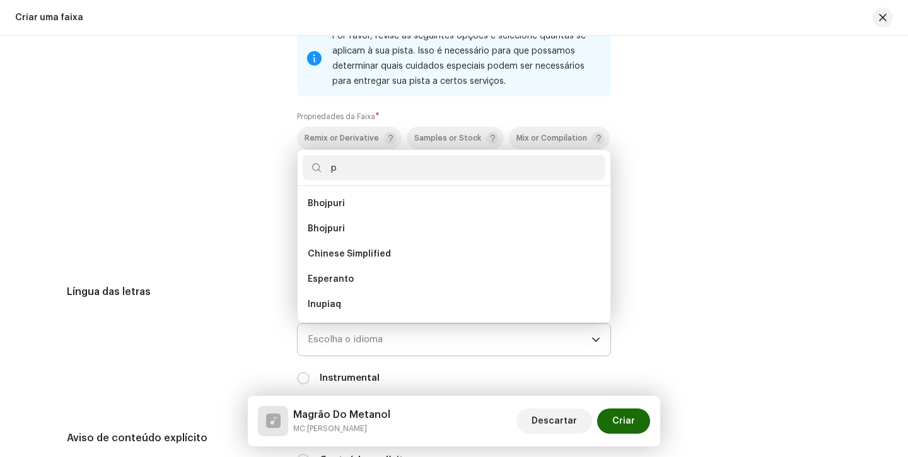
scroll to position [0, 0]
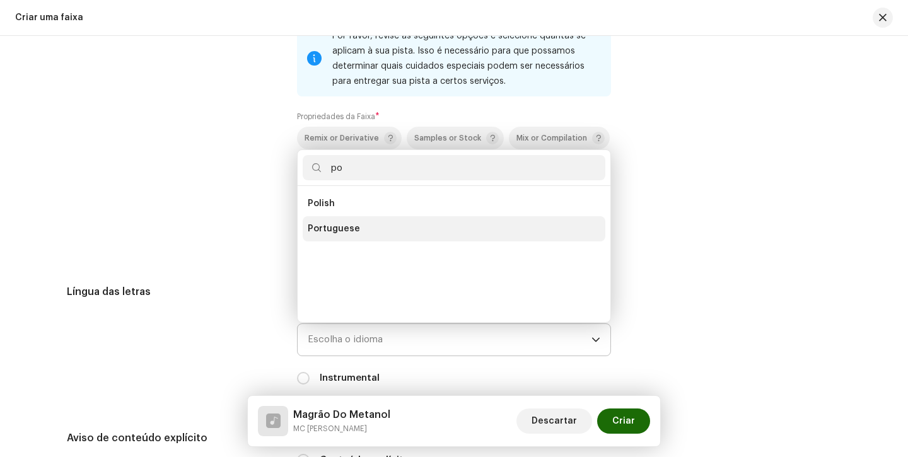
type input "po"
click at [341, 225] on li "Portuguese" at bounding box center [454, 228] width 303 height 25
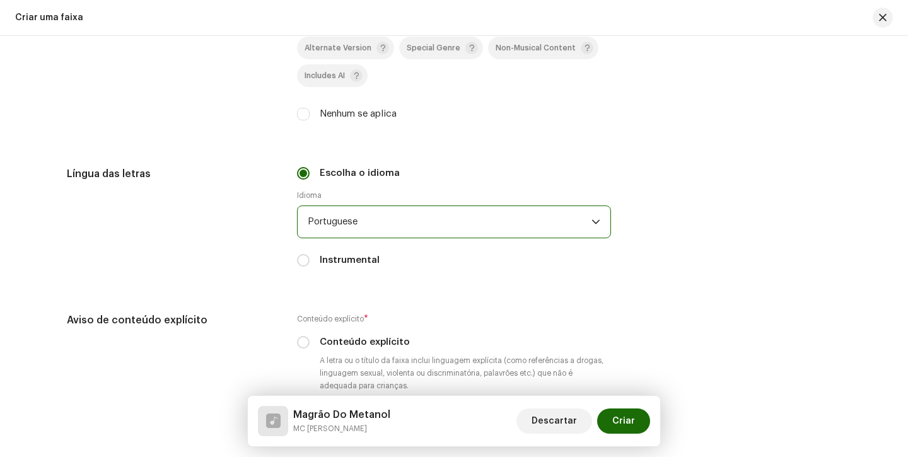
scroll to position [1905, 0]
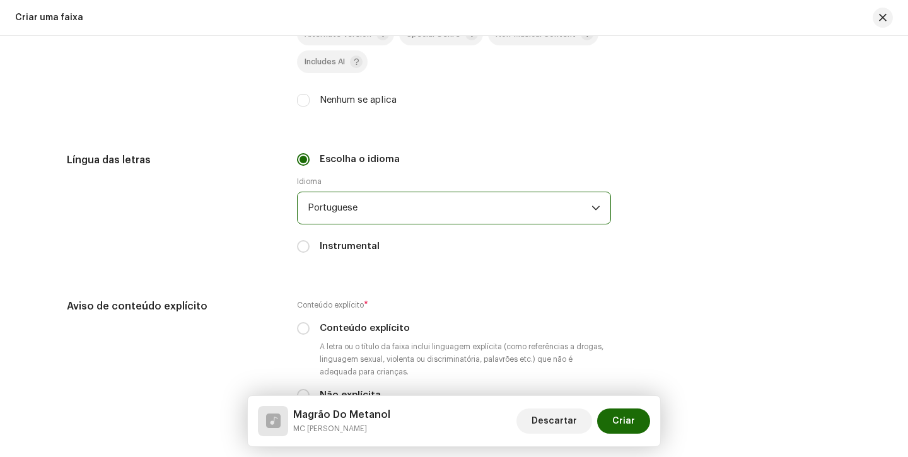
click at [341, 327] on label "Conteúdo explícito" at bounding box center [365, 329] width 90 height 14
click at [310, 327] on input "Conteúdo explícito" at bounding box center [303, 328] width 13 height 13
radio input "true"
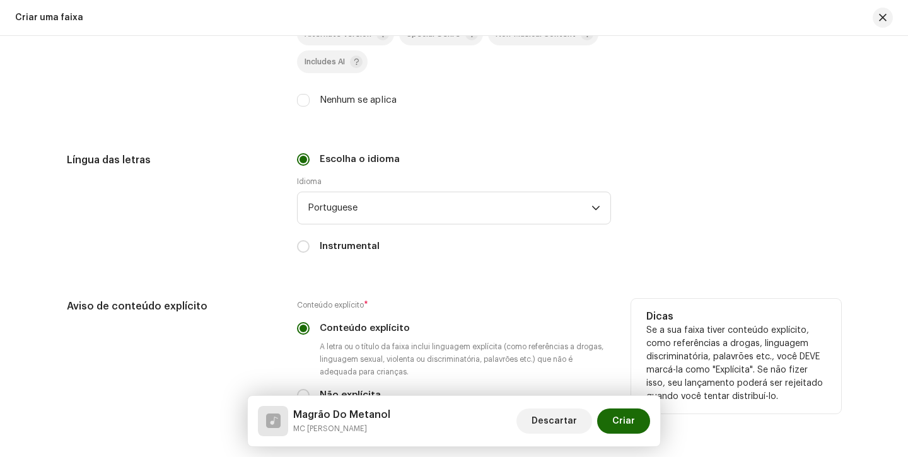
click at [340, 330] on label "Conteúdo explícito" at bounding box center [365, 329] width 90 height 14
click at [310, 330] on input "Conteúdo explícito" at bounding box center [303, 328] width 13 height 13
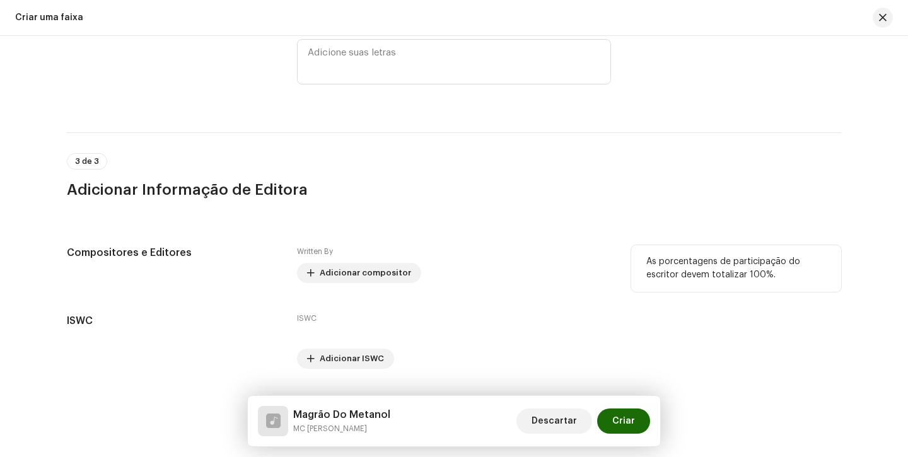
scroll to position [2387, 0]
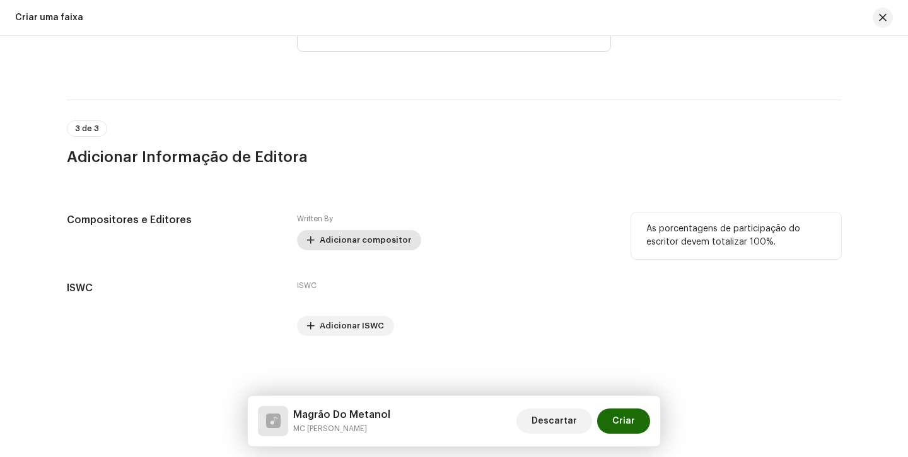
click at [360, 245] on span "Adicionar compositor" at bounding box center [365, 240] width 91 height 25
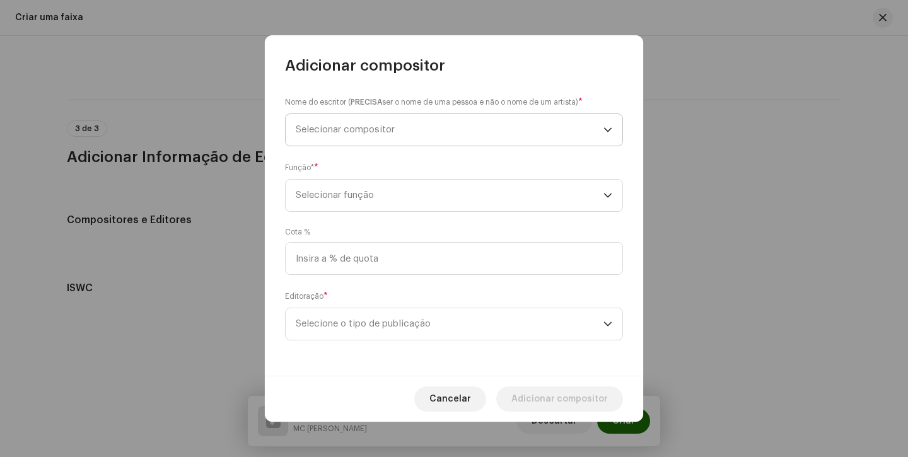
click at [409, 139] on span "Selecionar compositor" at bounding box center [450, 130] width 308 height 32
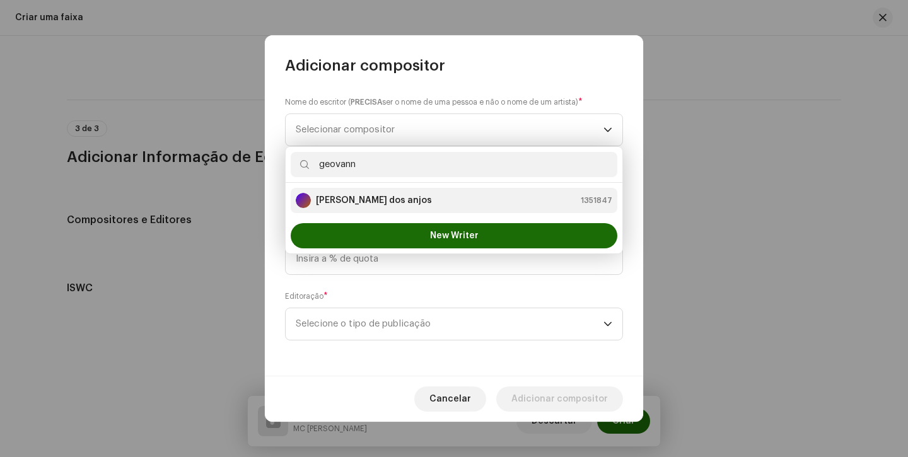
type input "geovann"
click at [433, 199] on div "[PERSON_NAME] dos anjos 1351847" at bounding box center [454, 200] width 317 height 15
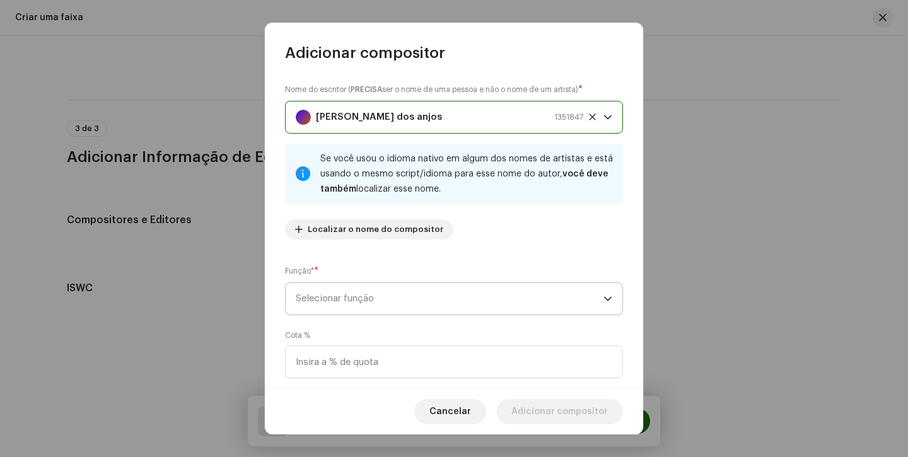
click at [419, 295] on span "Selecionar função" at bounding box center [450, 299] width 308 height 32
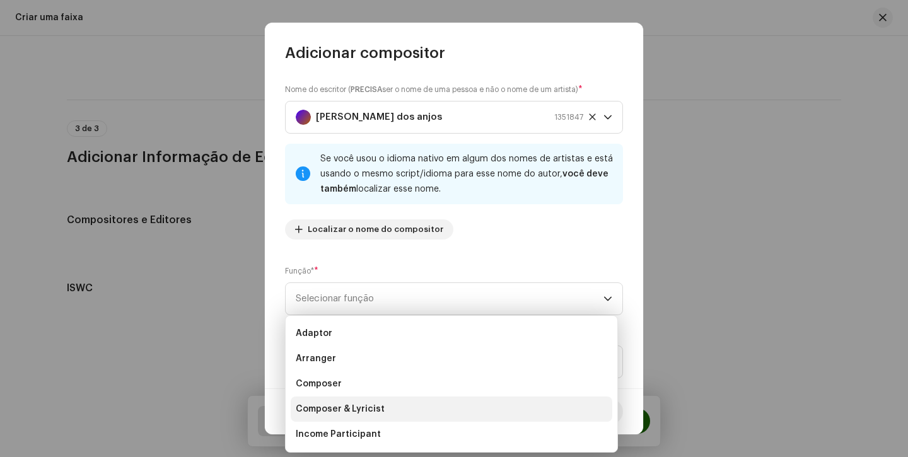
click at [389, 412] on li "Composer & Lyricist" at bounding box center [452, 409] width 322 height 25
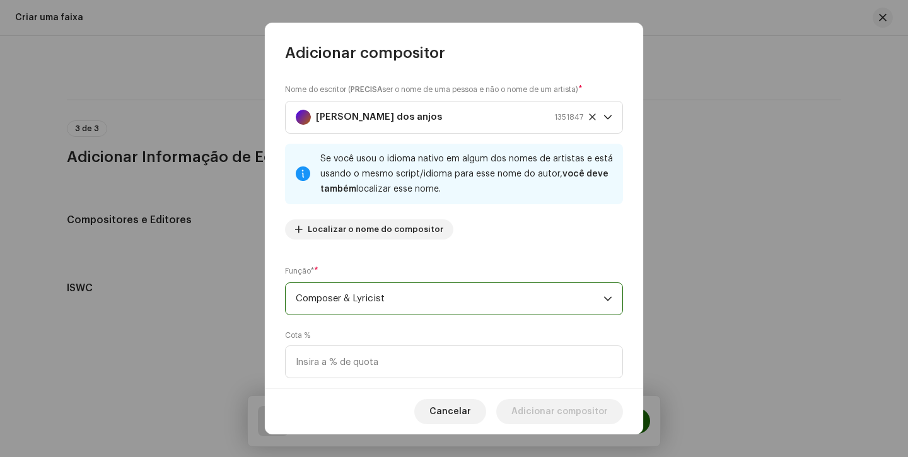
scroll to position [91, 0]
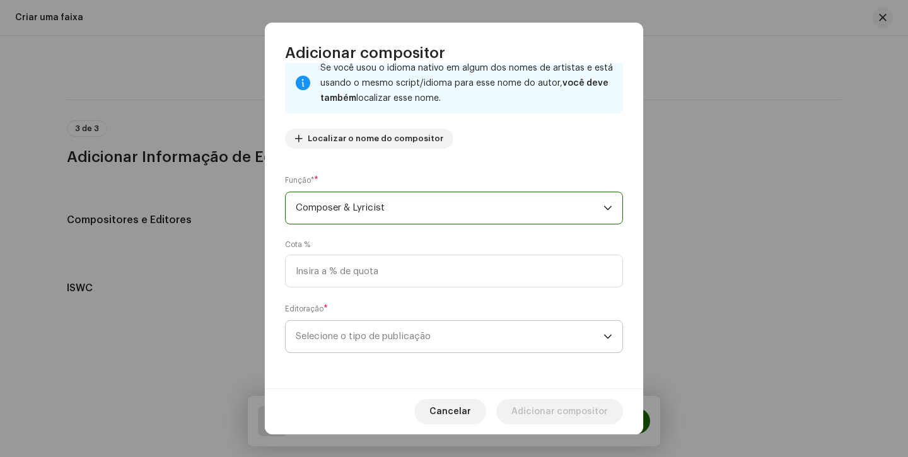
click at [460, 325] on span "Selecione o tipo de publicação" at bounding box center [450, 337] width 308 height 32
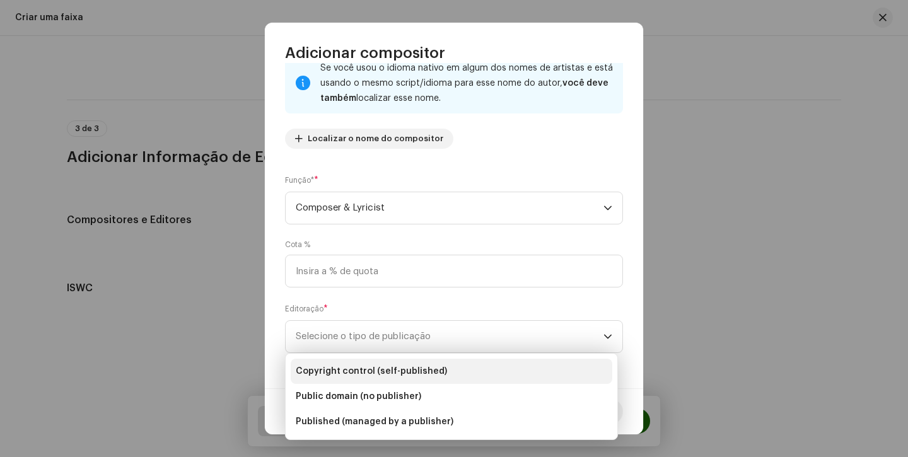
click at [431, 368] on span "Copyright control (self-published)" at bounding box center [371, 371] width 151 height 13
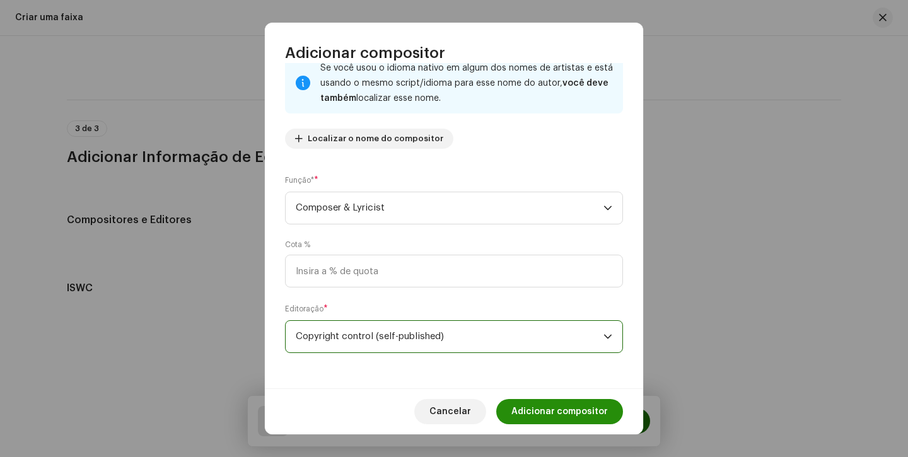
click at [571, 400] on span "Adicionar compositor" at bounding box center [560, 411] width 96 height 25
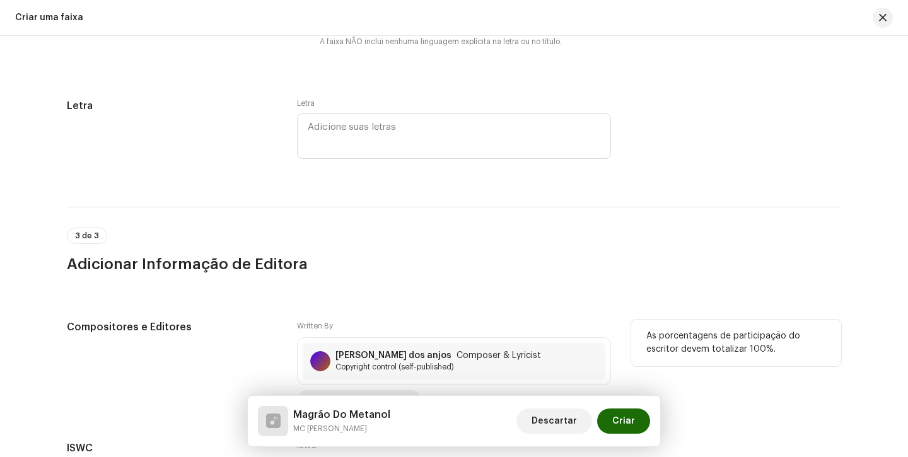
scroll to position [2440, 0]
